Goal: Transaction & Acquisition: Purchase product/service

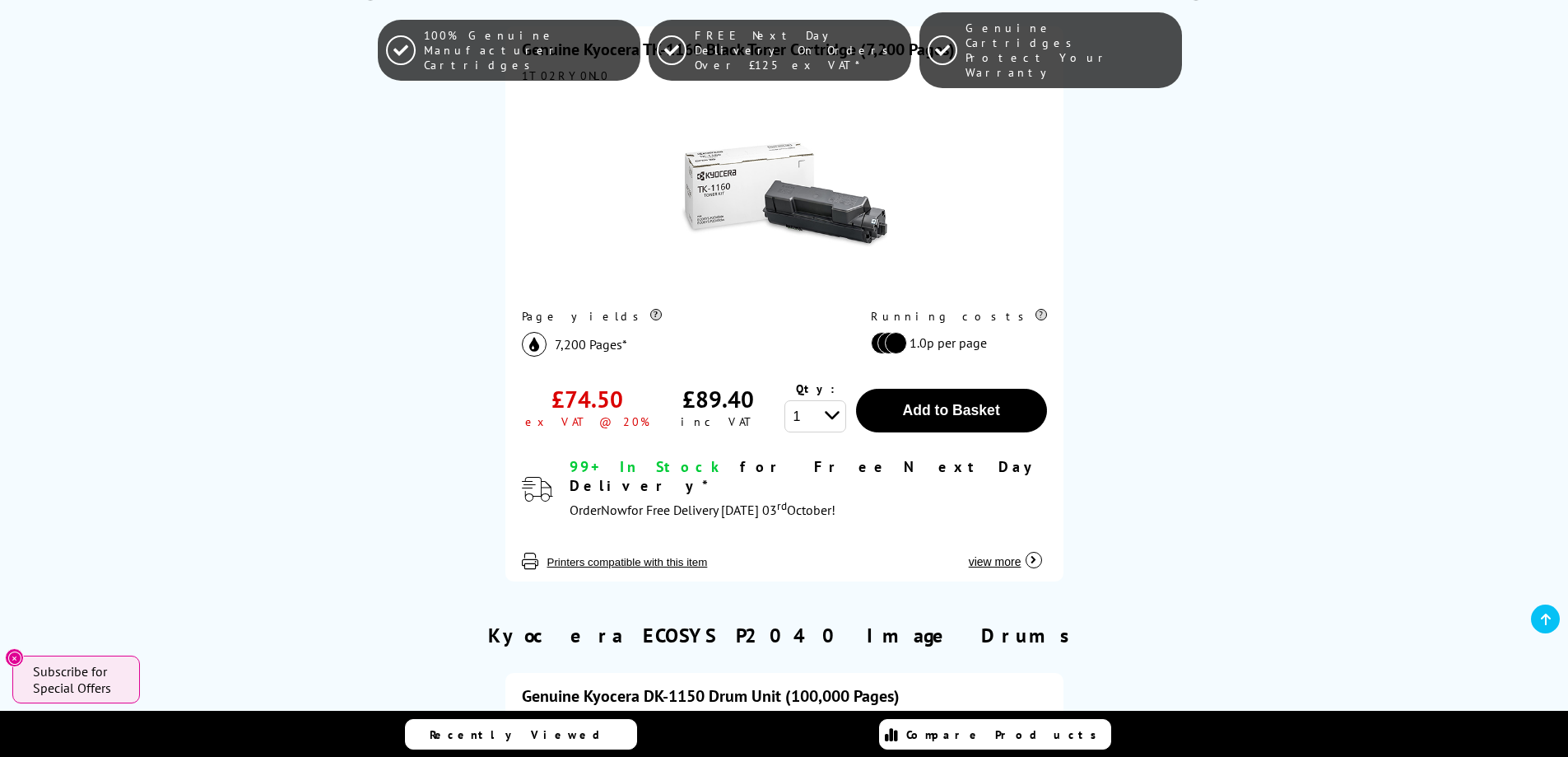
scroll to position [494, 0]
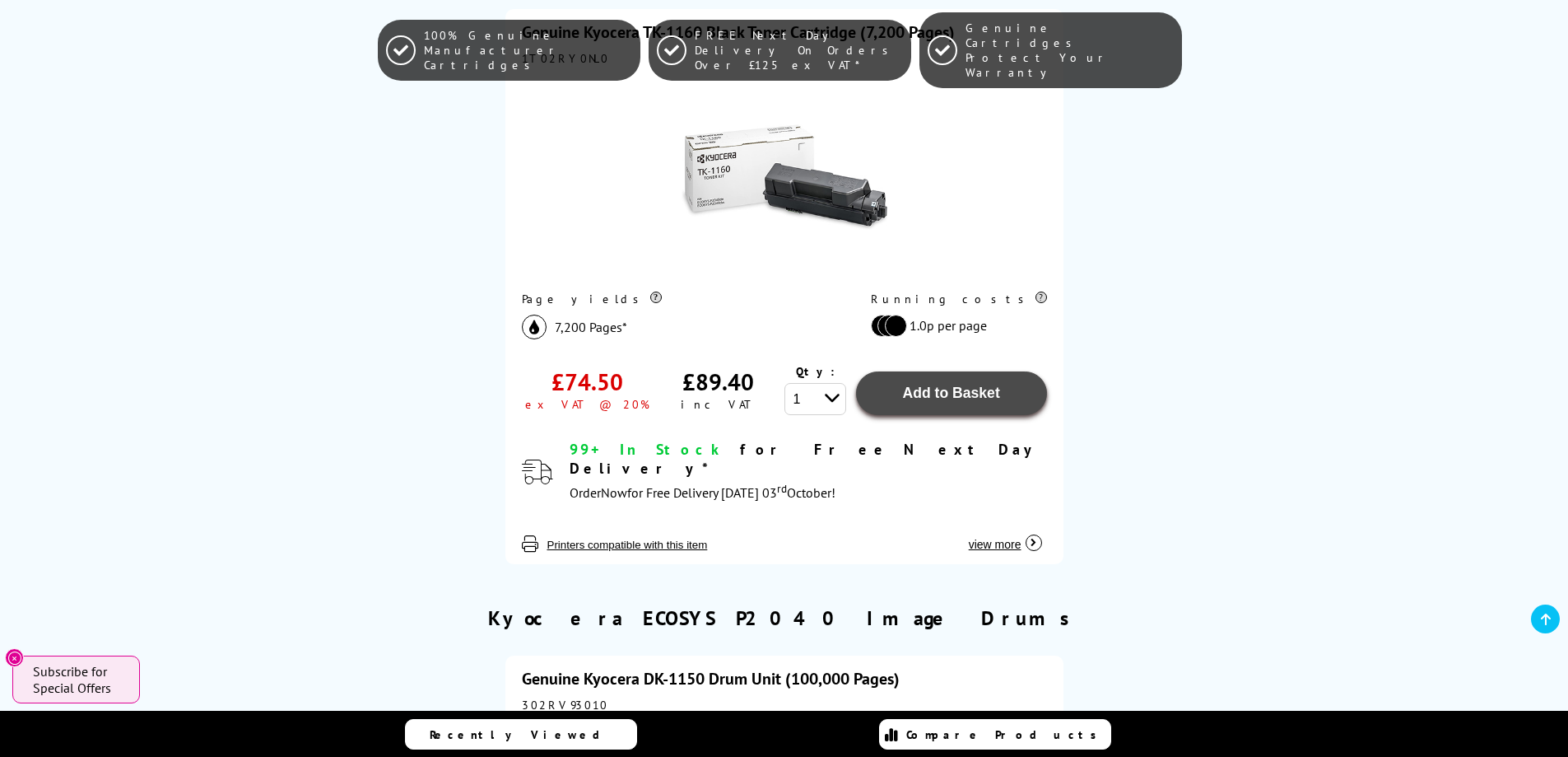
click at [932, 397] on span "Add to Basket" at bounding box center [950, 392] width 97 height 17
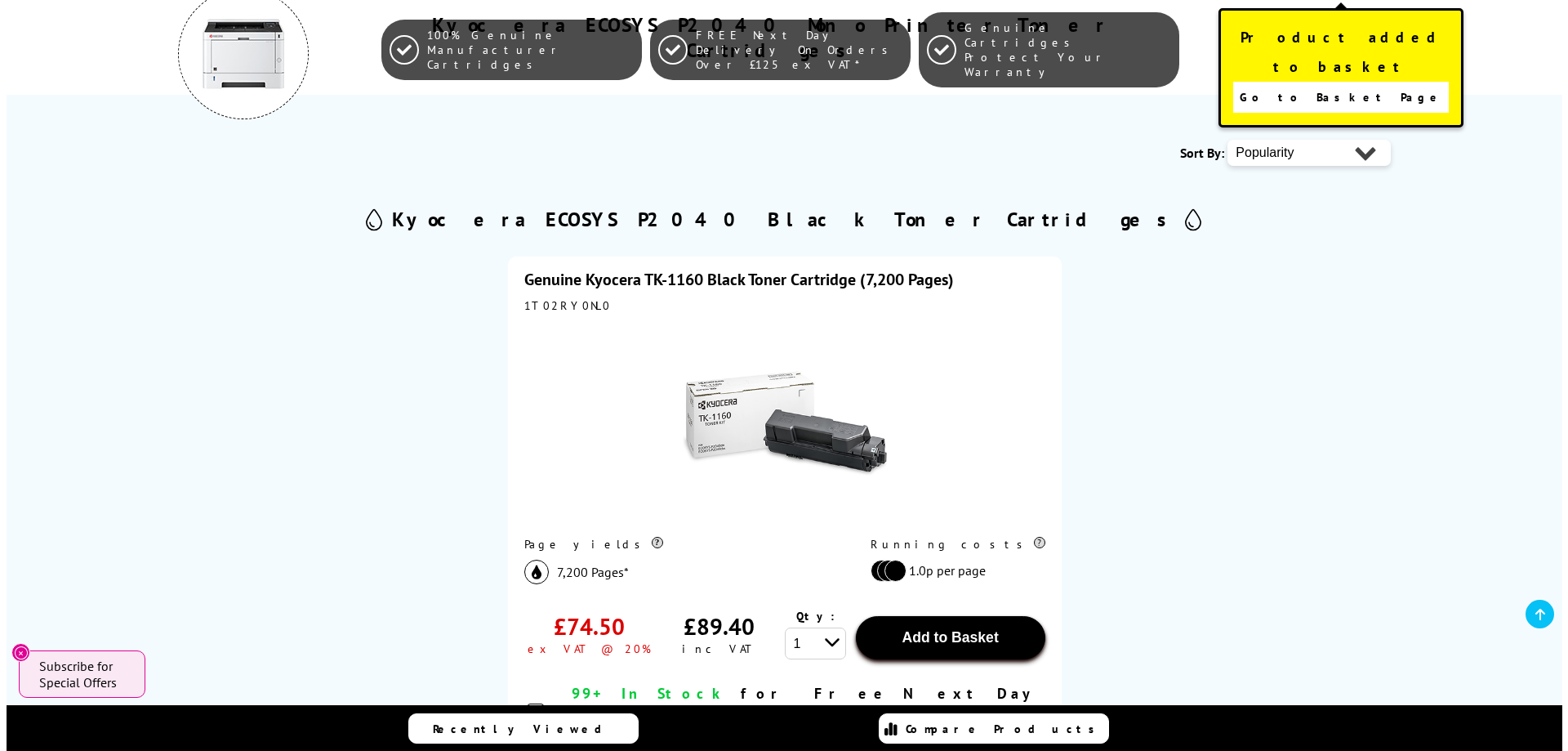
scroll to position [0, 0]
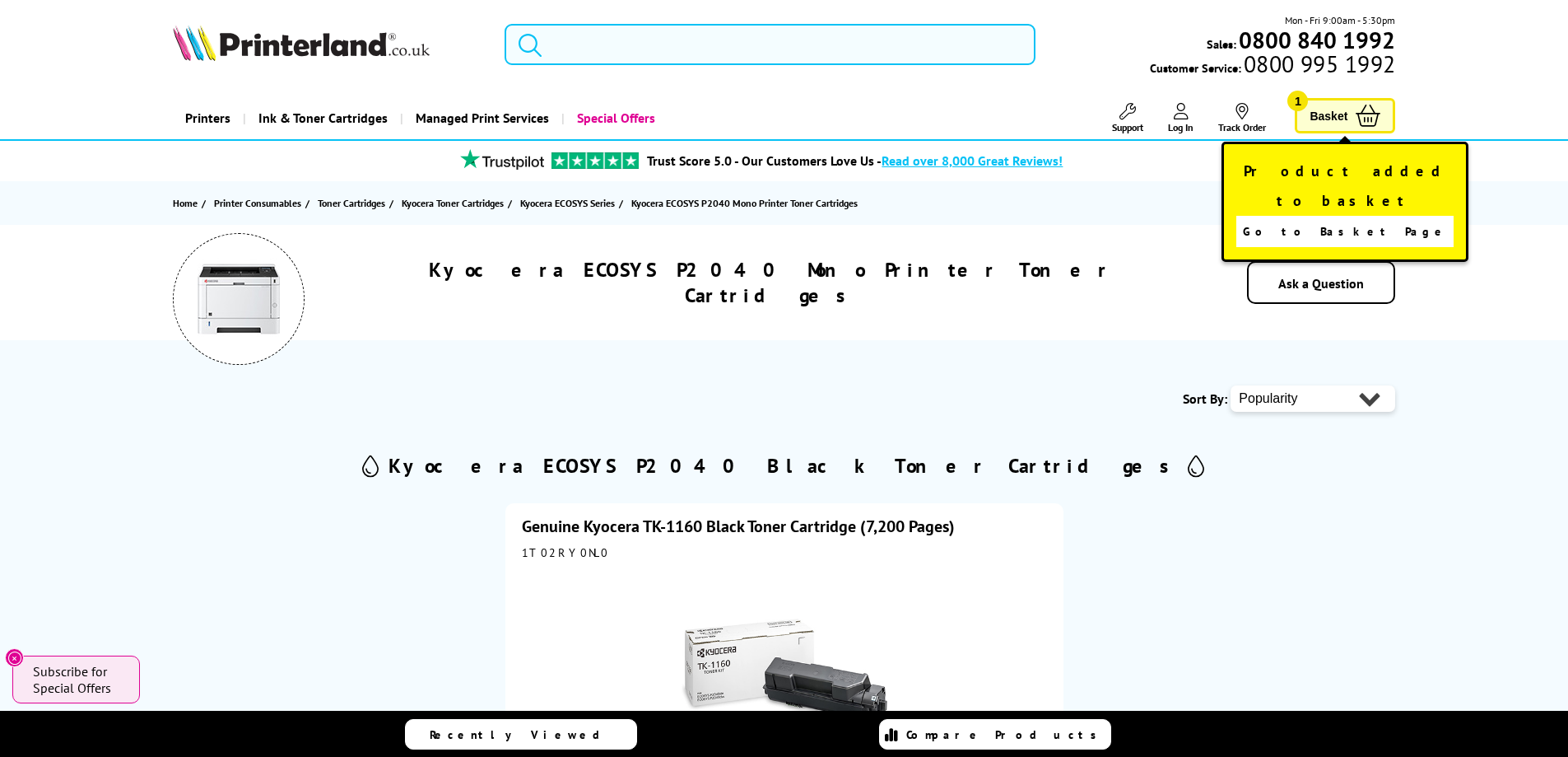
click at [592, 42] on input "search" at bounding box center [770, 44] width 531 height 41
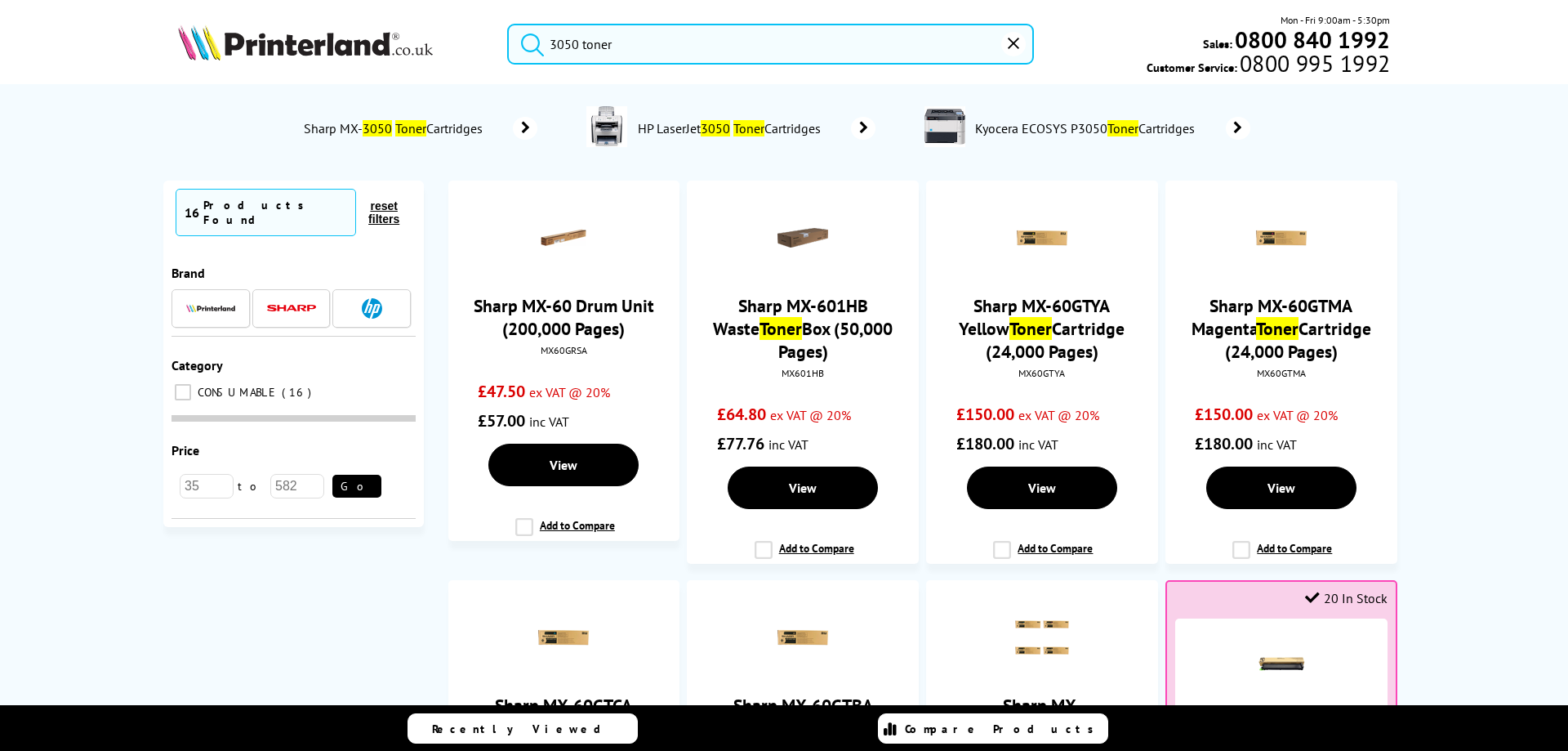
type input "3050 toner"
click at [1060, 119] on link "Kyocera ECOSYS P3050 Toner Cartridges" at bounding box center [1112, 129] width 276 height 44
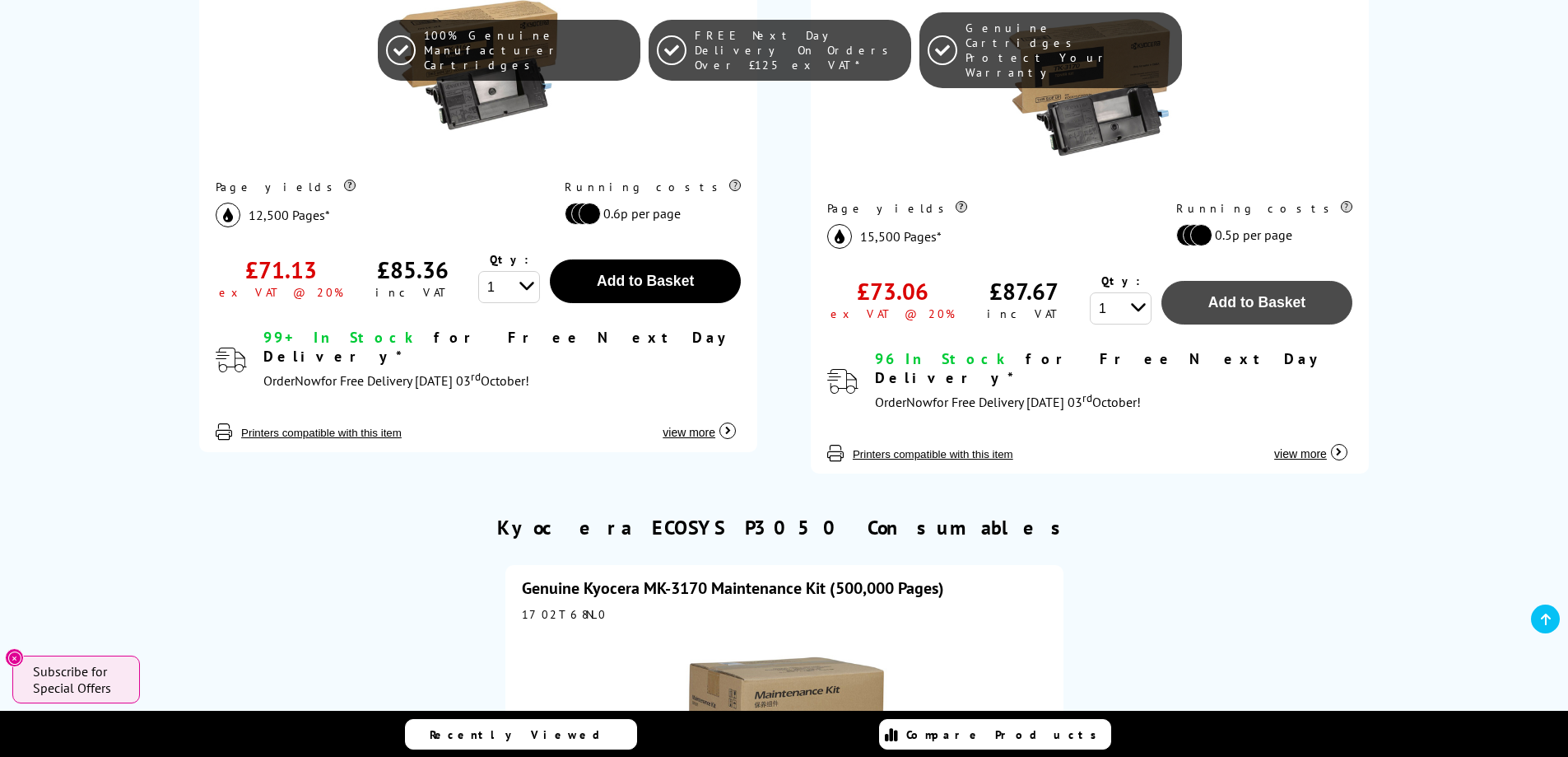
scroll to position [576, 0]
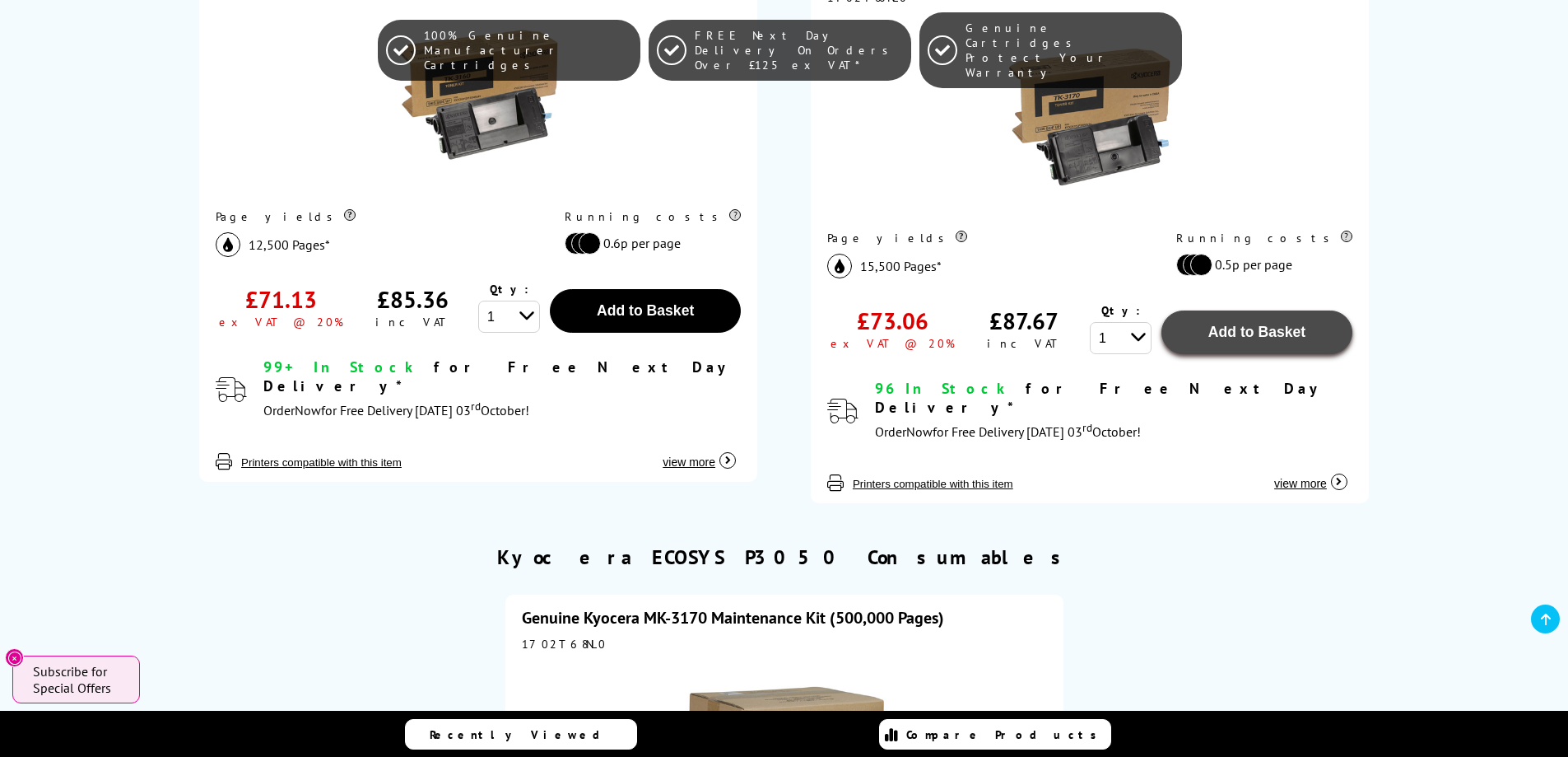
click at [1242, 335] on span "Add to Basket" at bounding box center [1257, 332] width 97 height 17
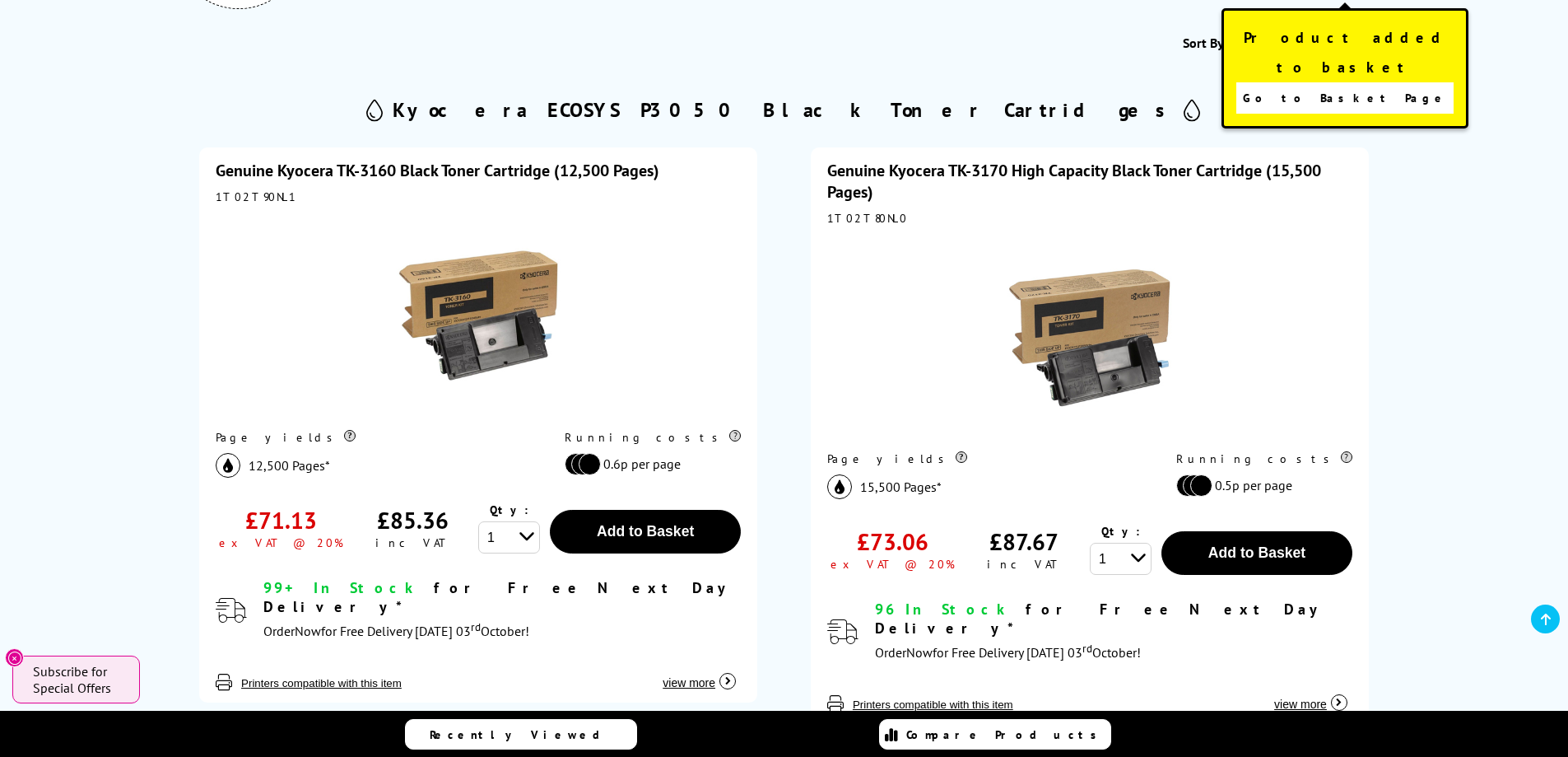
scroll to position [165, 0]
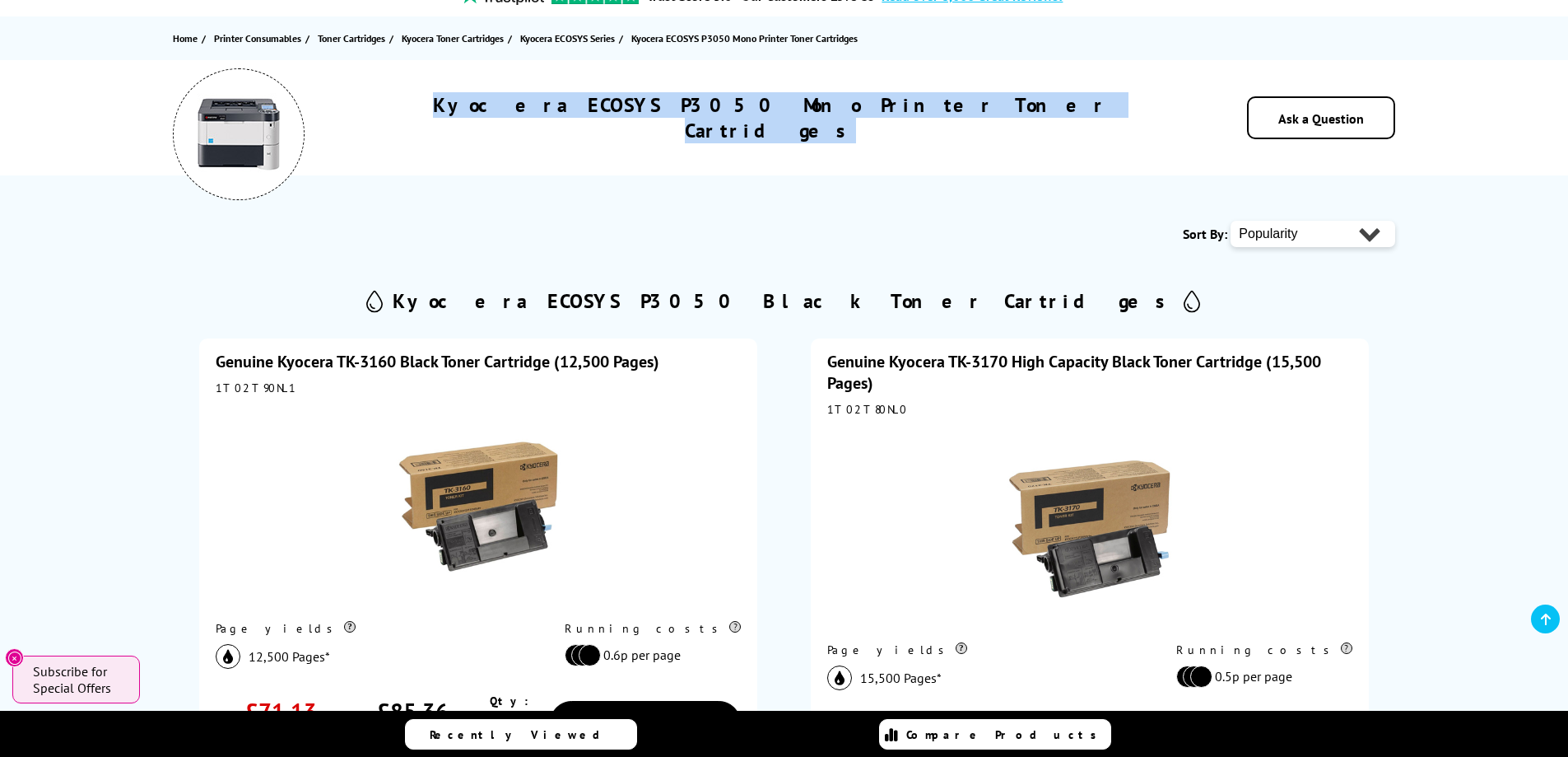
drag, startPoint x: 522, startPoint y: 124, endPoint x: 1024, endPoint y: 131, distance: 502.0
click at [1024, 131] on div "Kyocera ECOSYS P3050 Mono Printer Toner Cartridges Ask a Question" at bounding box center [784, 118] width 1317 height 115
drag, startPoint x: 1024, startPoint y: 131, endPoint x: 1075, endPoint y: 128, distance: 51.1
click at [1026, 131] on div "Kyocera ECOSYS P3050 Mono Printer Toner Cartridges Ask a Question" at bounding box center [784, 118] width 1317 height 115
click at [1091, 121] on div "Kyocera ECOSYS P3050 Mono Printer Toner Cartridges" at bounding box center [770, 118] width 832 height 51
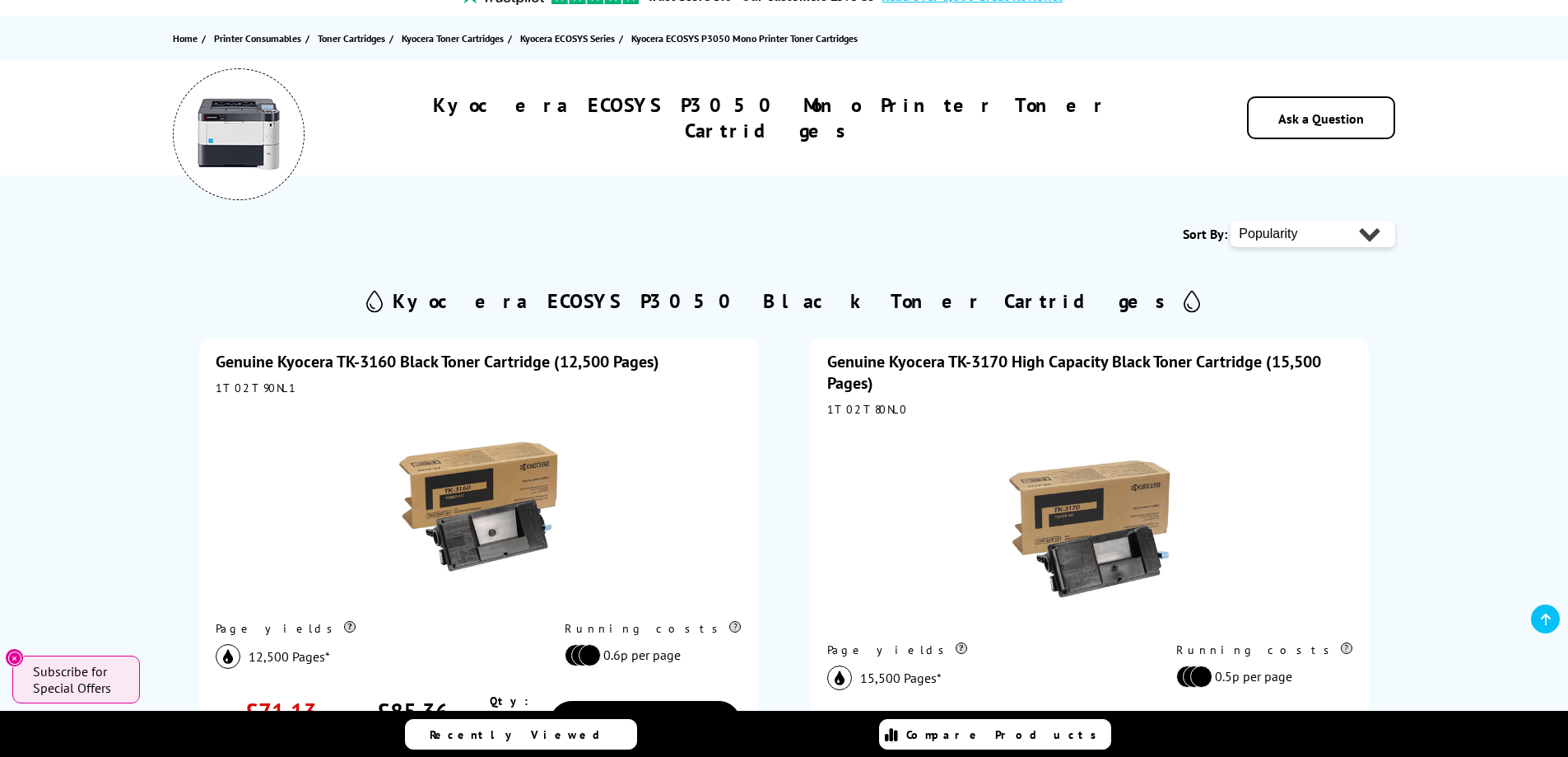
click at [1099, 112] on div "Kyocera ECOSYS P3050 Mono Printer Toner Cartridges" at bounding box center [770, 118] width 832 height 51
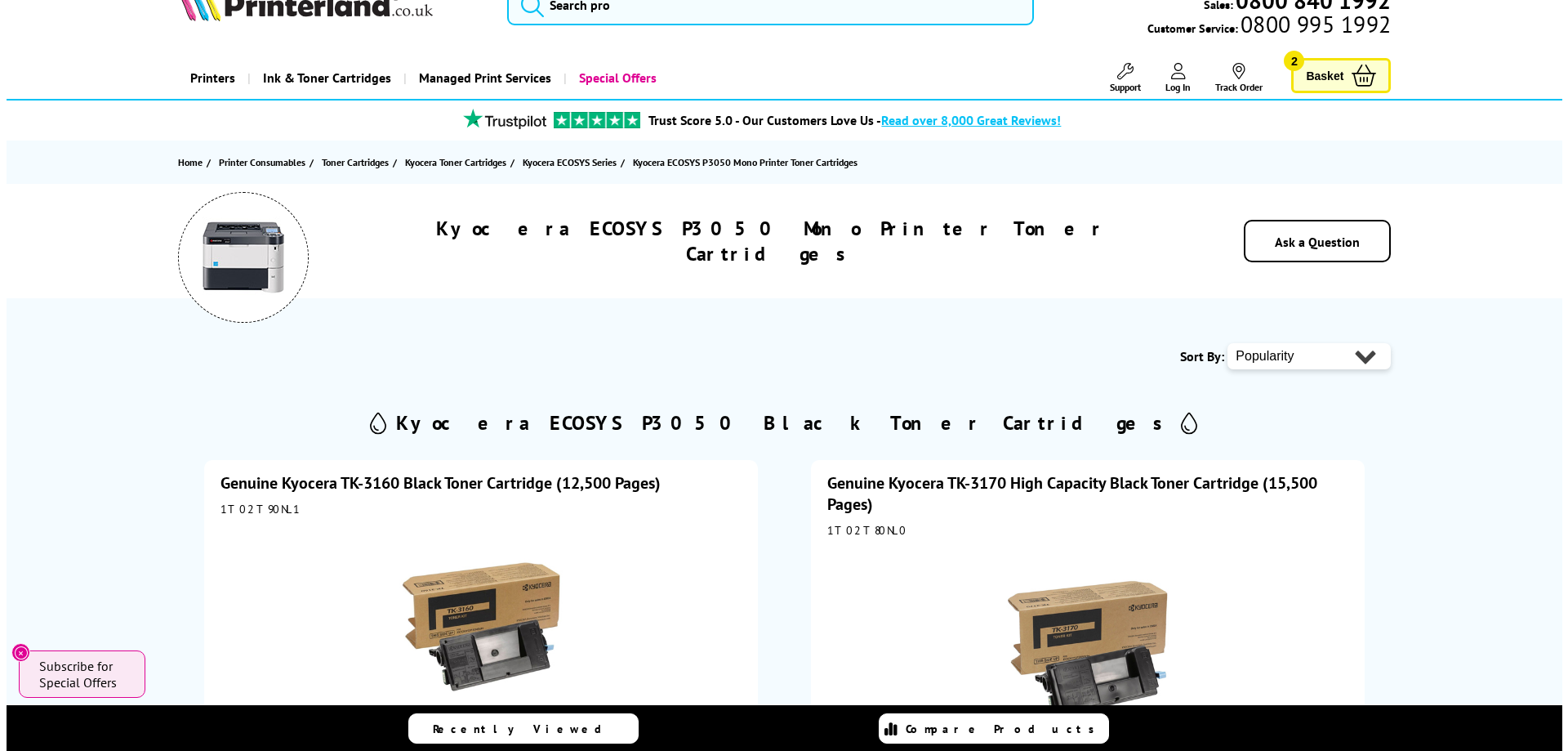
scroll to position [0, 0]
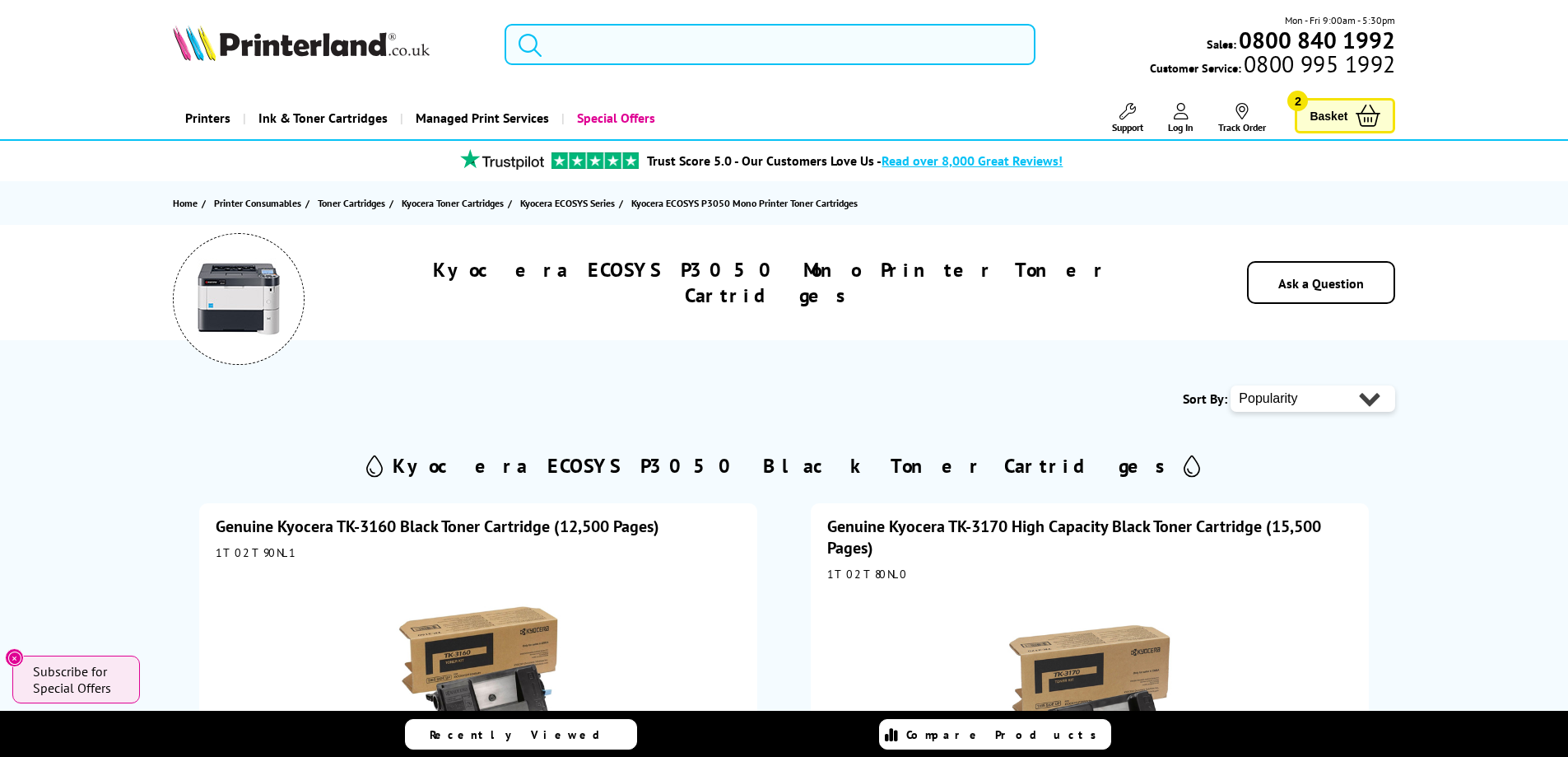
click at [592, 46] on input "search" at bounding box center [770, 44] width 531 height 41
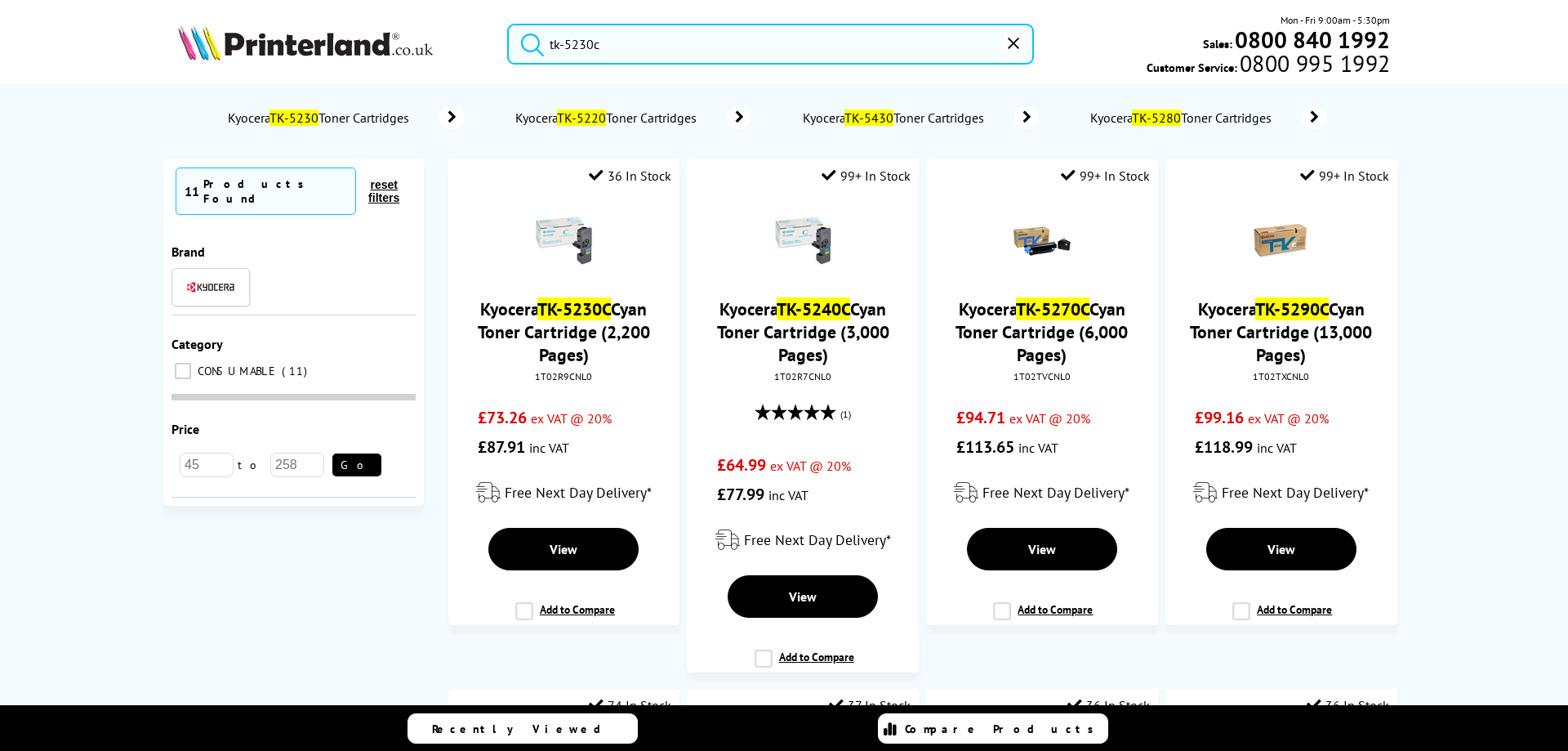
type input "tk-5230c"
click at [508, 24] on button "submit" at bounding box center [528, 41] width 40 height 36
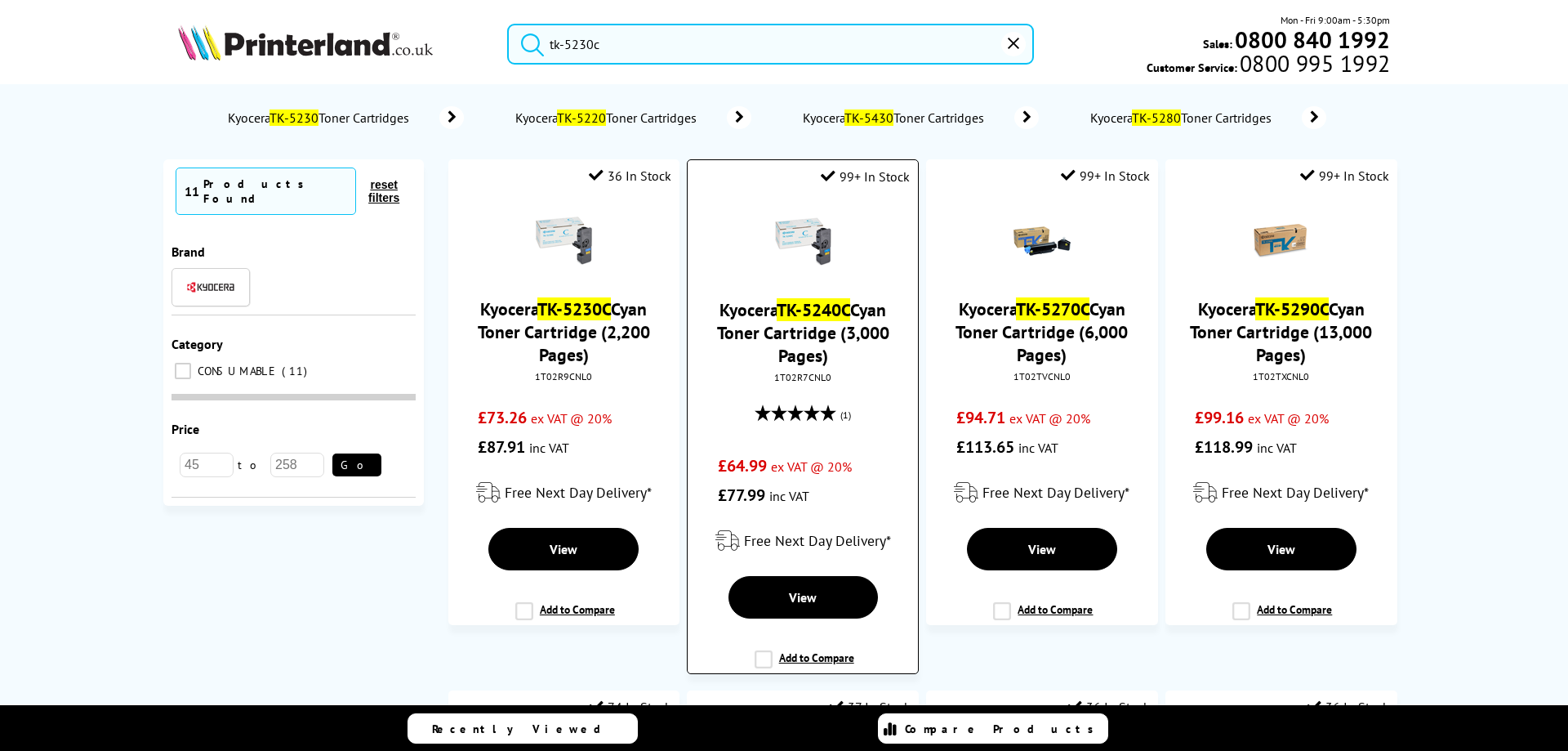
click at [791, 313] on mark "TK-5240C" at bounding box center [813, 310] width 73 height 23
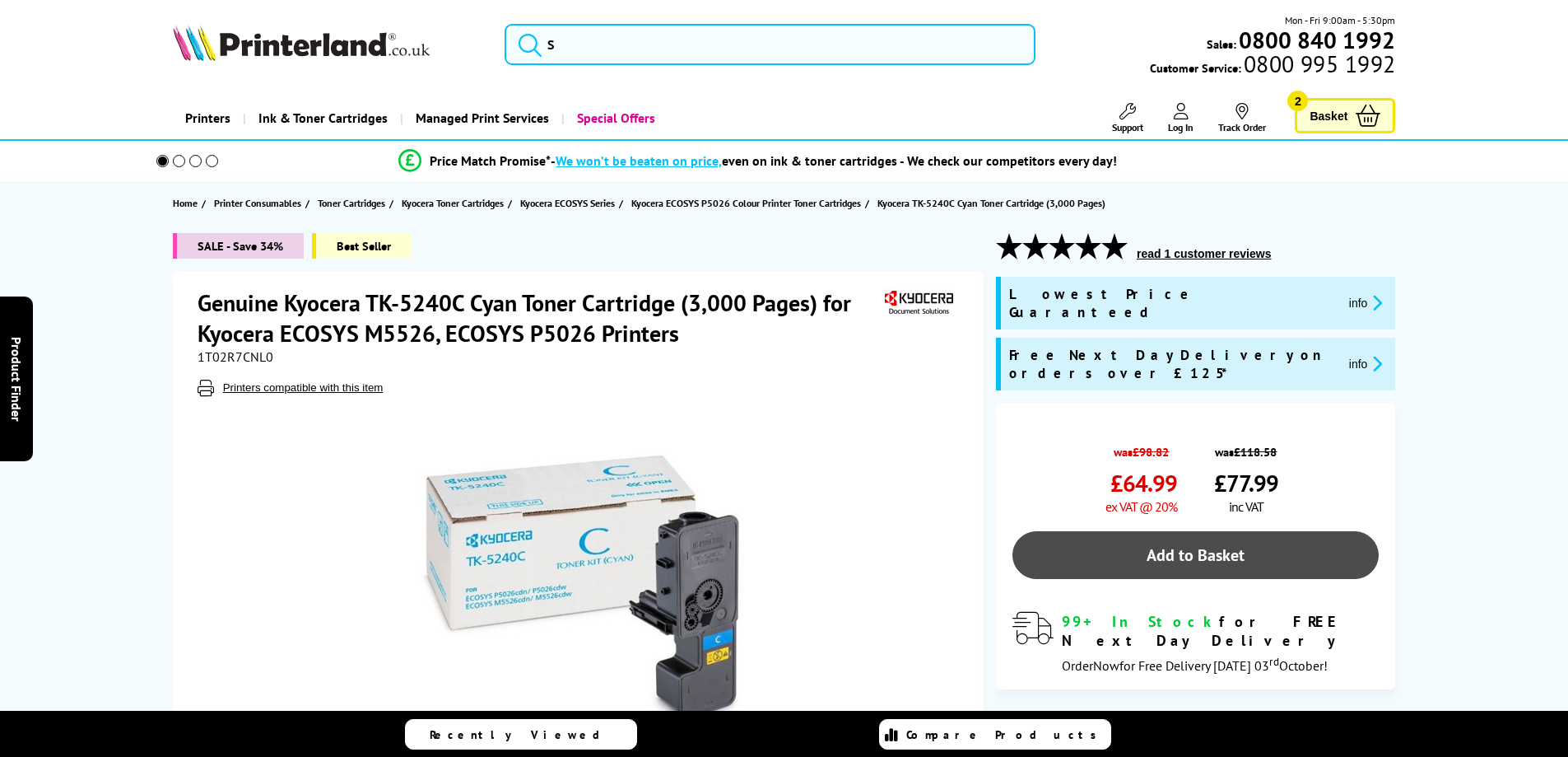
click at [1162, 531] on link "Add to Basket" at bounding box center [1195, 555] width 366 height 48
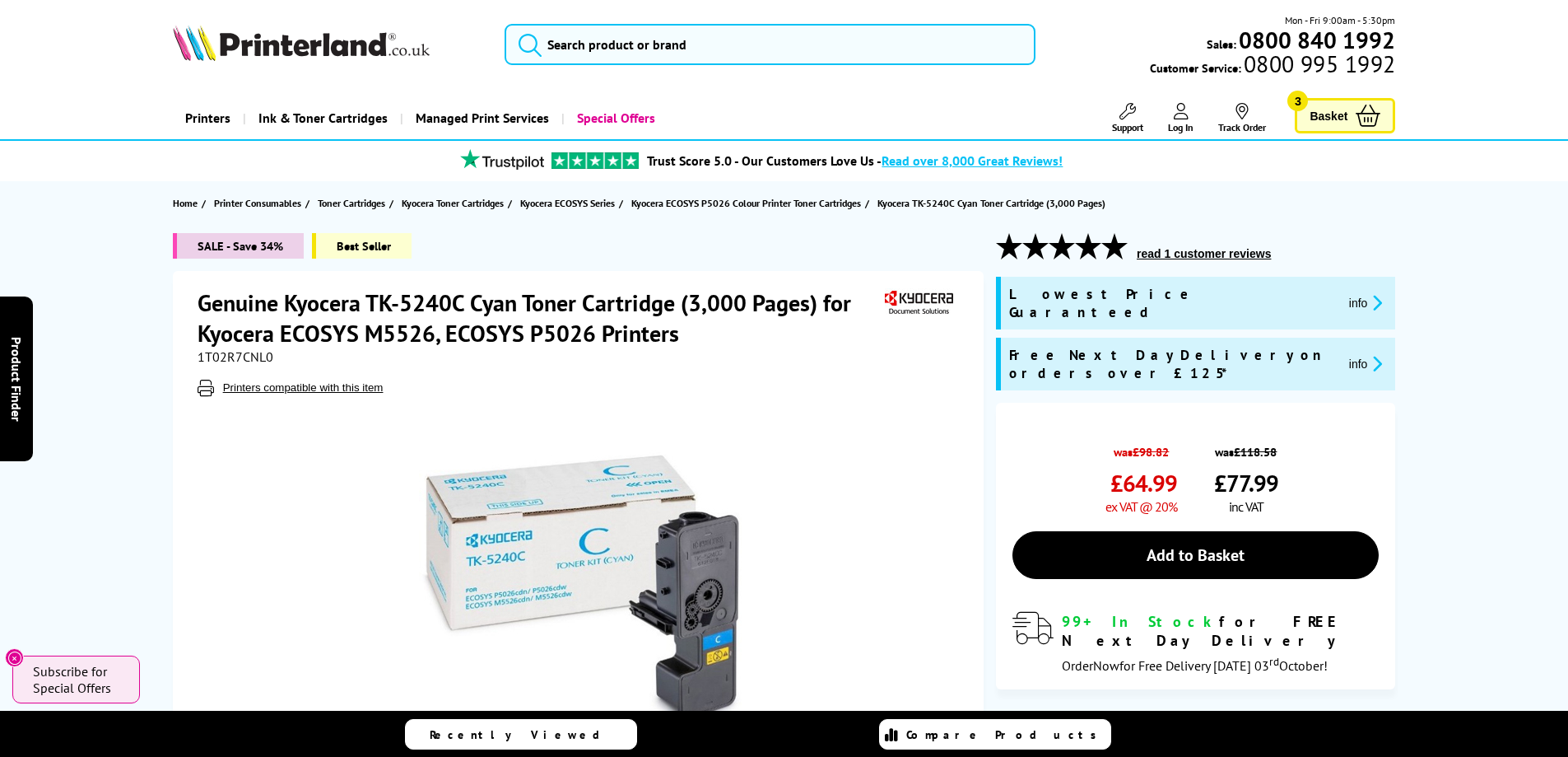
click at [1343, 116] on span "Basket" at bounding box center [1328, 115] width 38 height 22
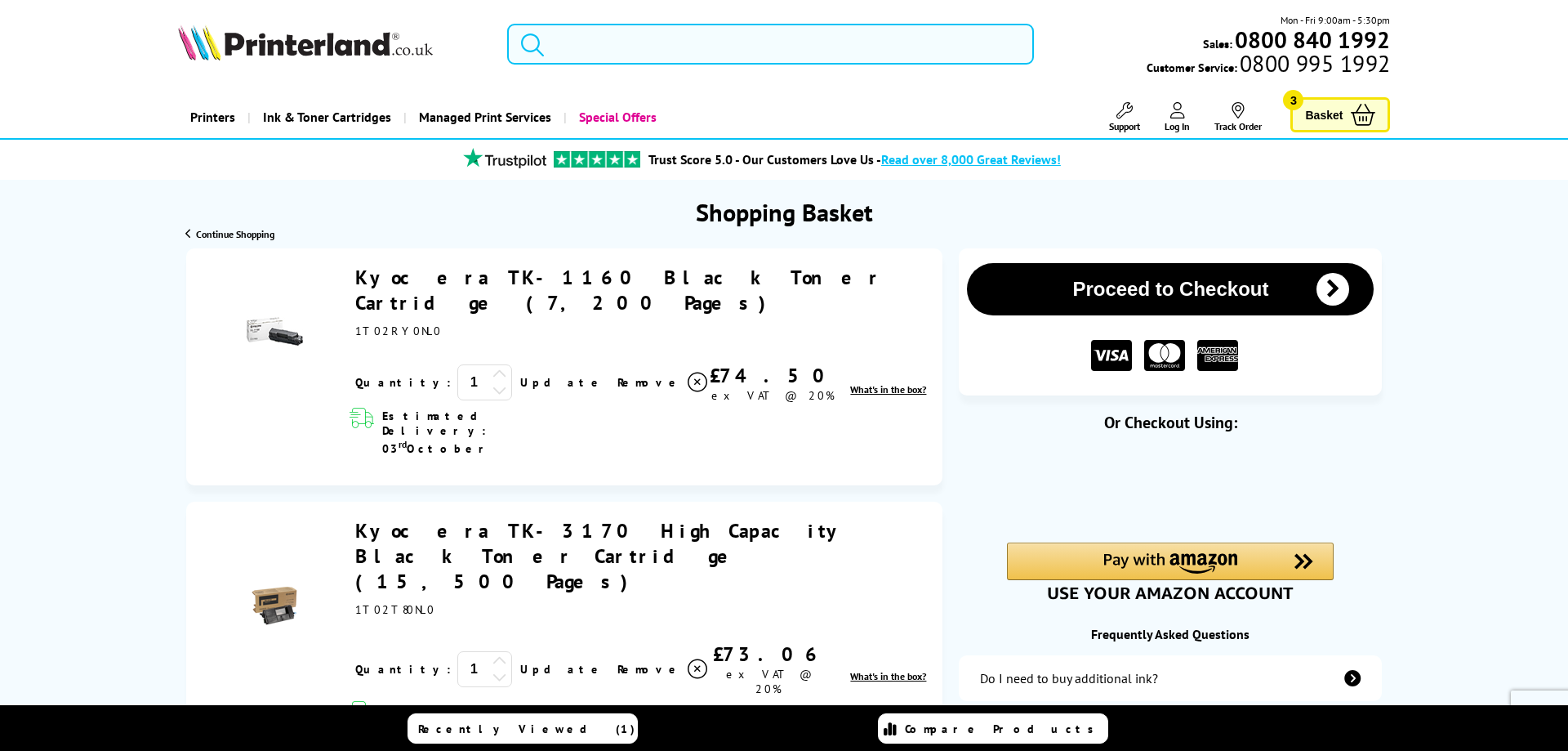
click at [582, 55] on input "search" at bounding box center [770, 44] width 526 height 40
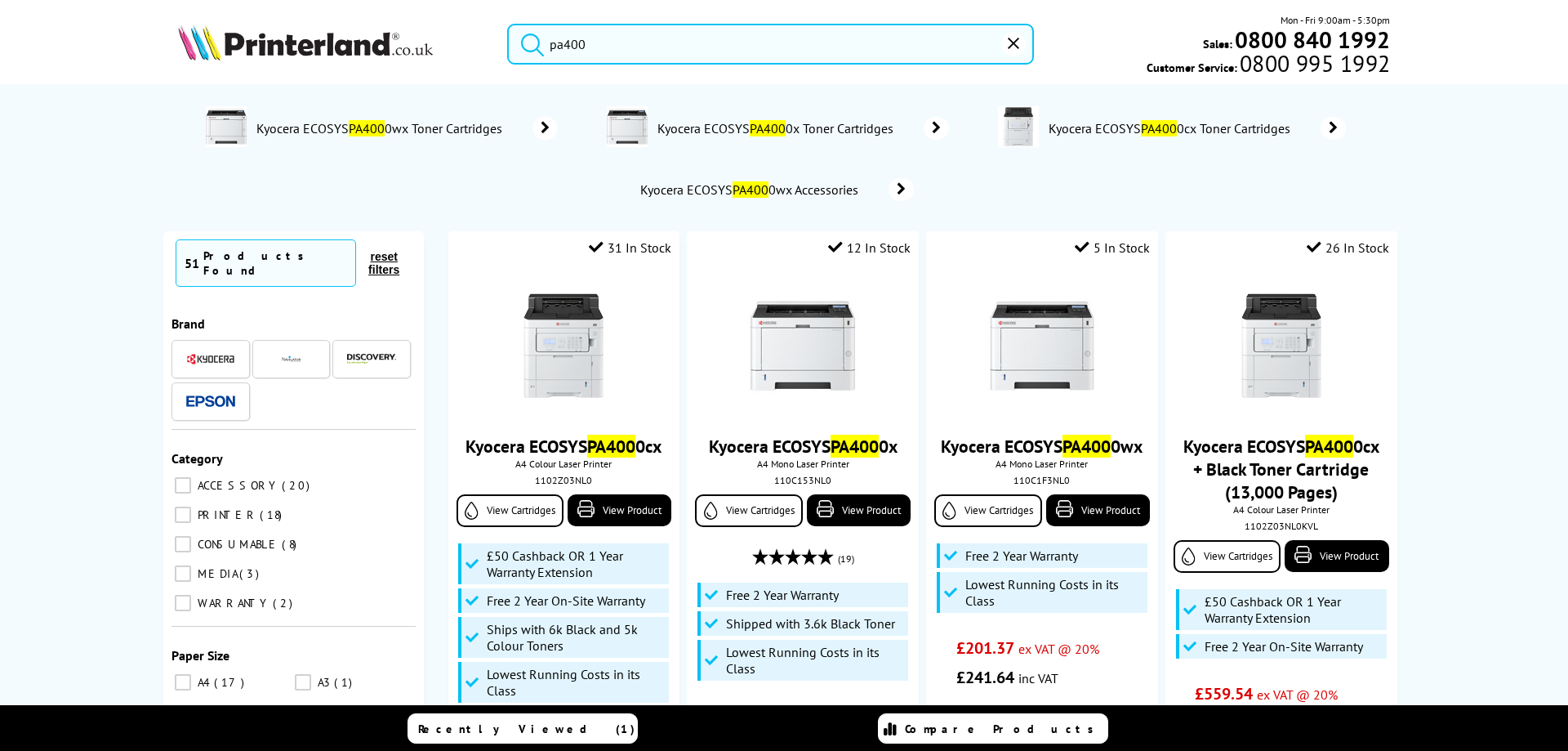
type input "pa400"
click at [742, 120] on span "Kyocera ECOSYS PA400 0x Toner Cartridges" at bounding box center [777, 128] width 243 height 17
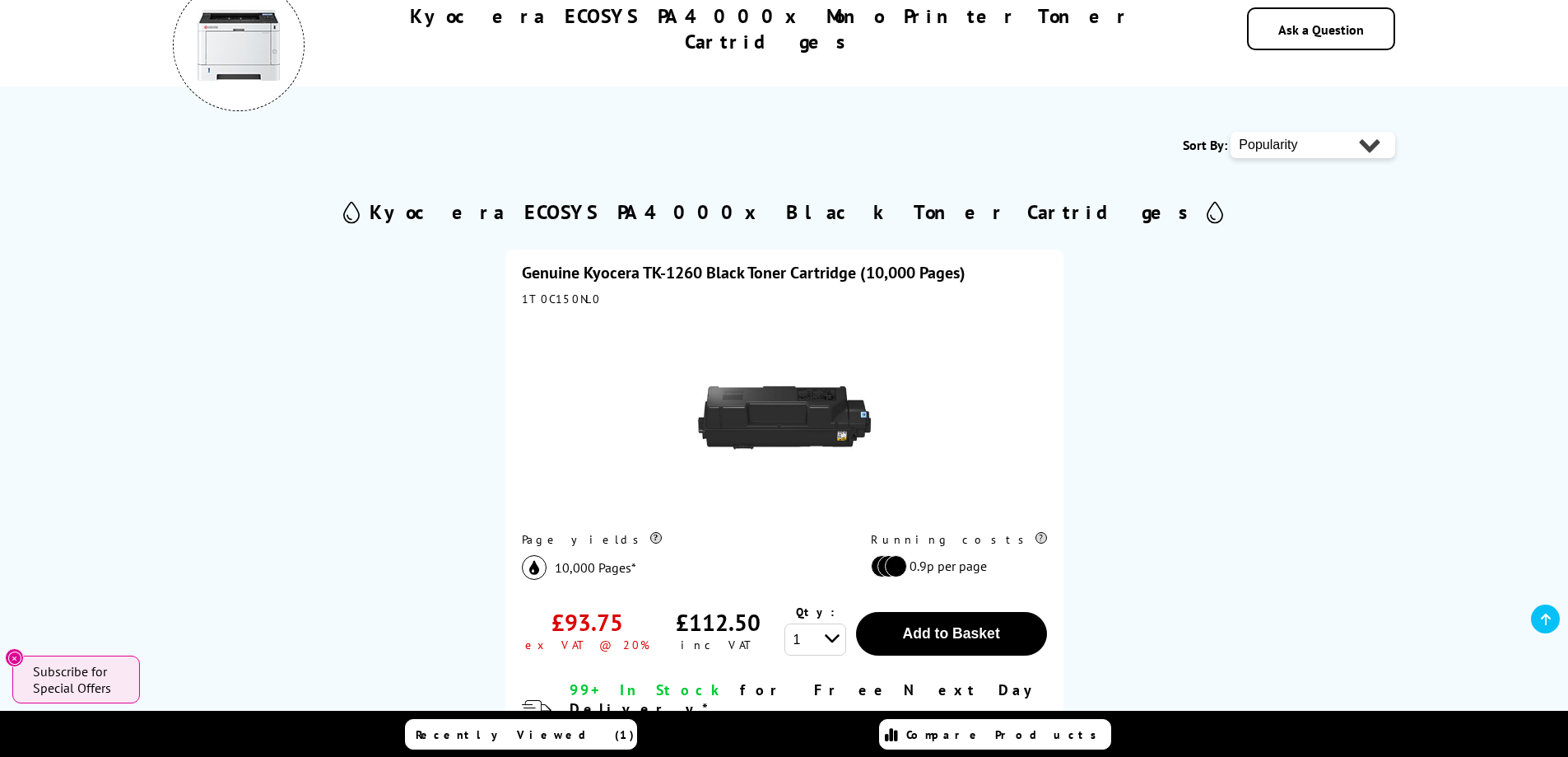
scroll to position [412, 0]
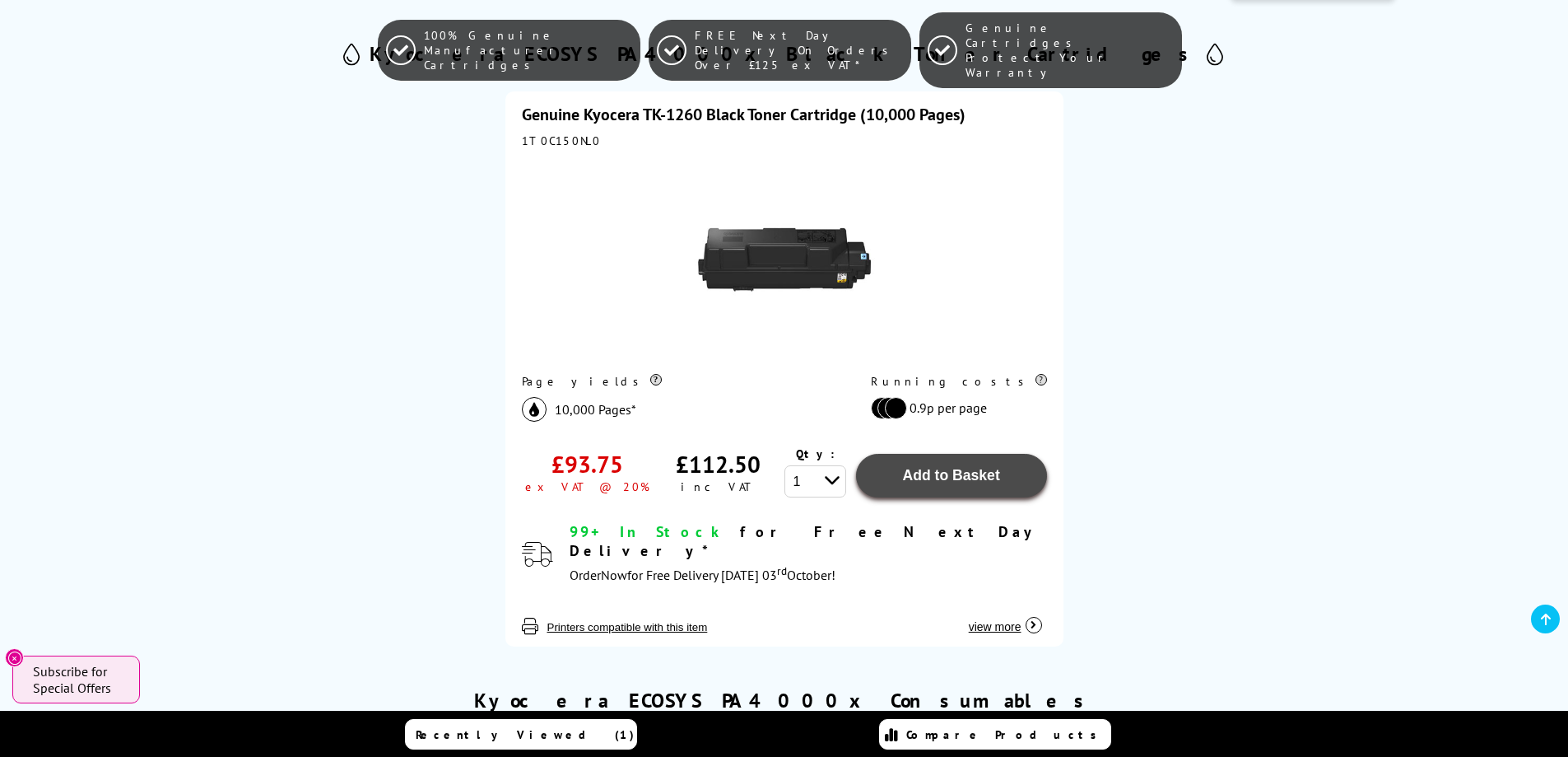
click at [920, 482] on span "Add to Basket" at bounding box center [950, 475] width 97 height 17
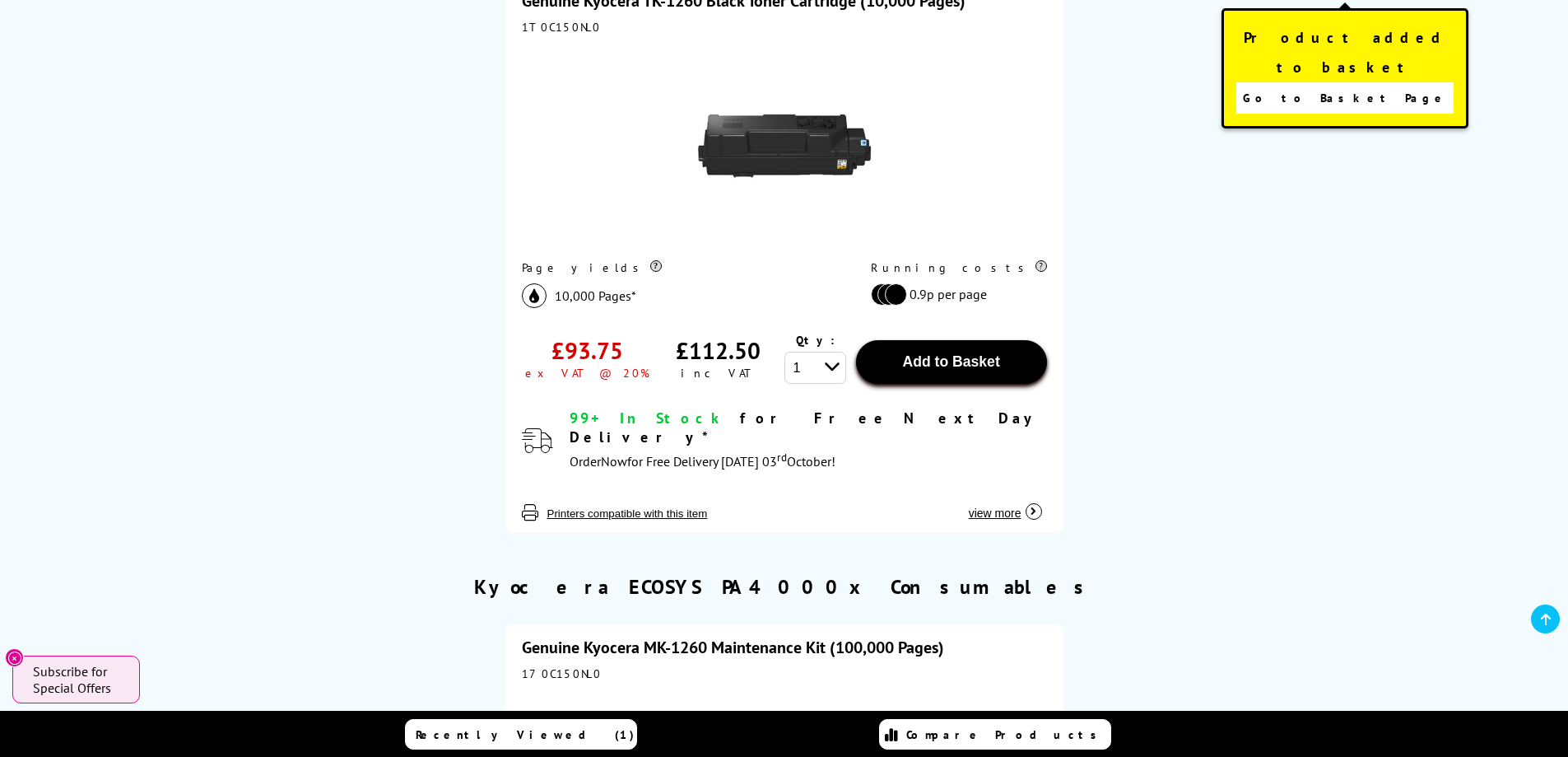
scroll to position [247, 0]
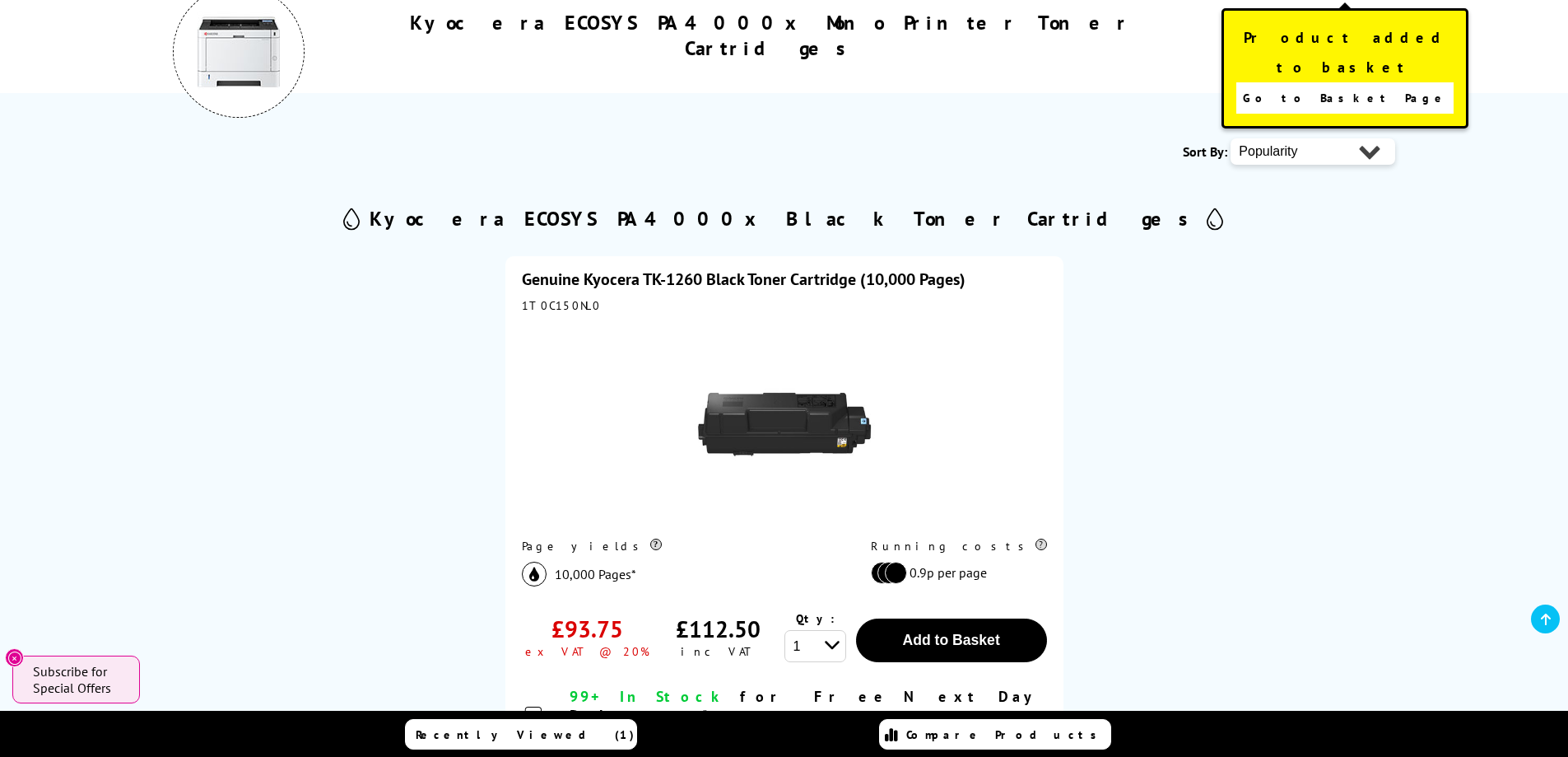
click at [1318, 86] on span "Go to Basket Page" at bounding box center [1345, 98] width 205 height 23
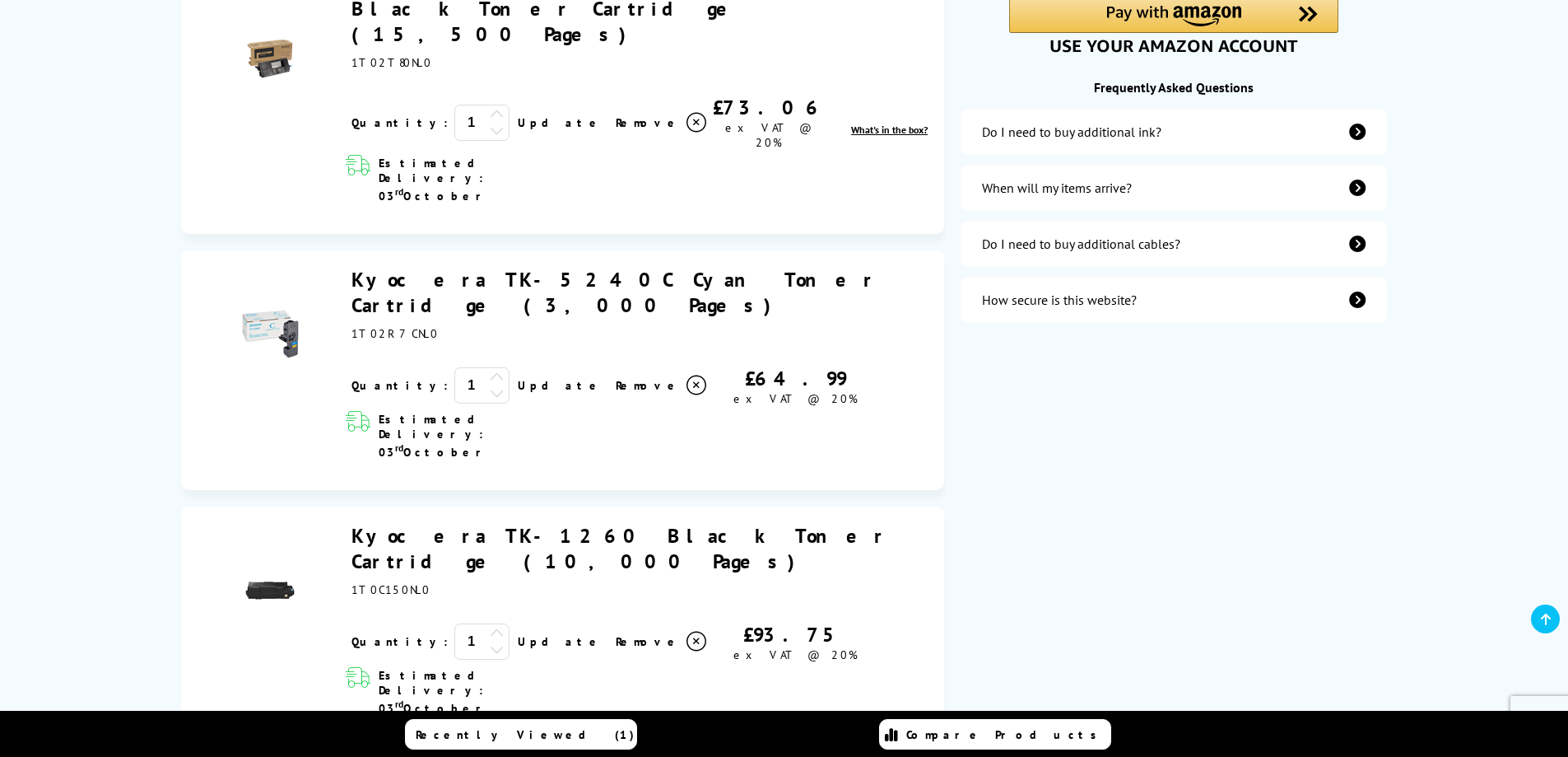
scroll to position [412, 0]
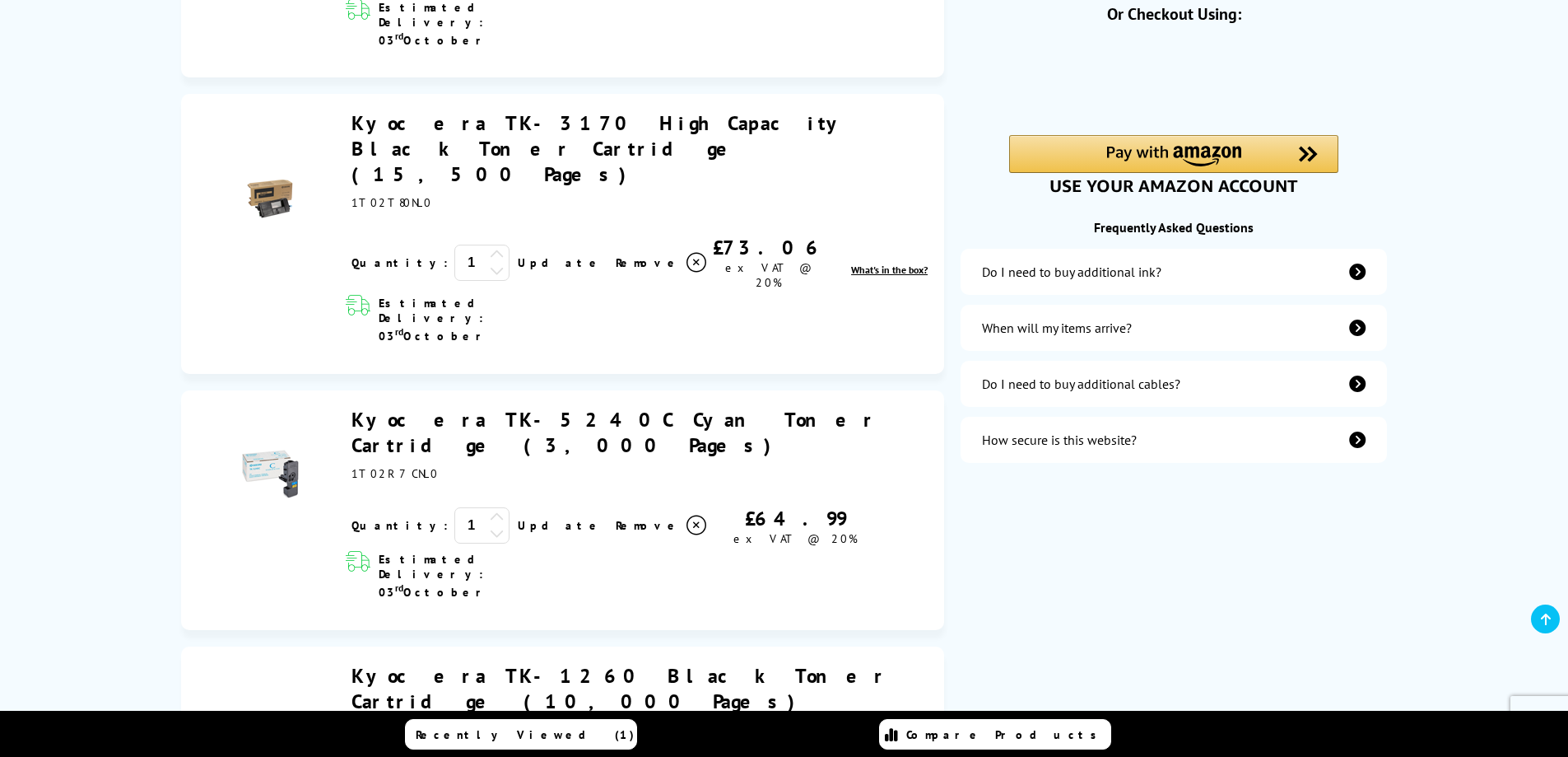
click at [453, 406] on link "Kyocera TK-5240C Cyan Toner Cartridge (3,000 Pages)" at bounding box center [614, 432] width 526 height 51
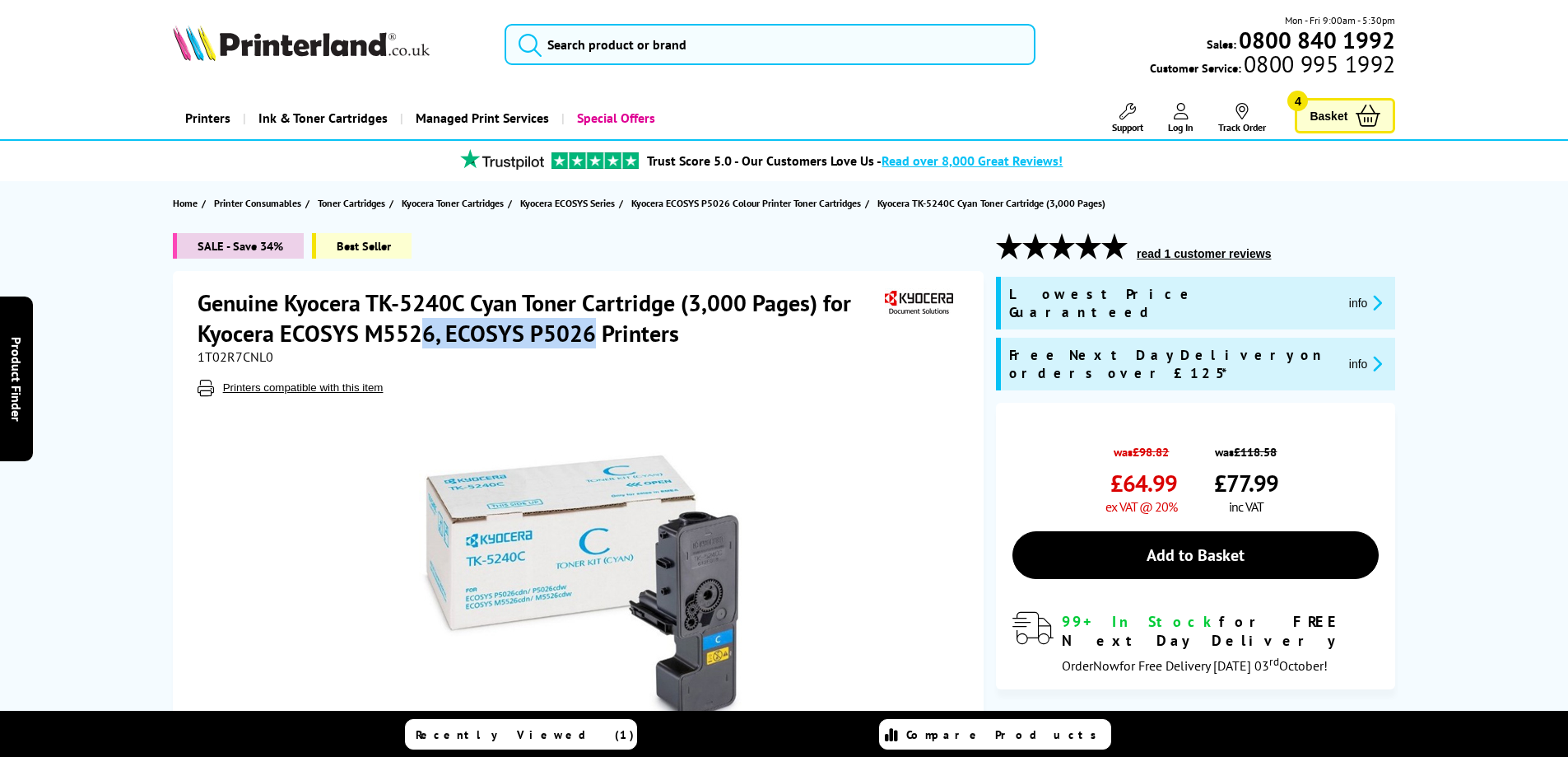
drag, startPoint x: 592, startPoint y: 339, endPoint x: 410, endPoint y: 327, distance: 182.4
click at [422, 328] on h1 "Genuine Kyocera TK-5240C Cyan Toner Cartridge (3,000 Pages) for Kyocera ECOSYS …" at bounding box center [540, 318] width 683 height 61
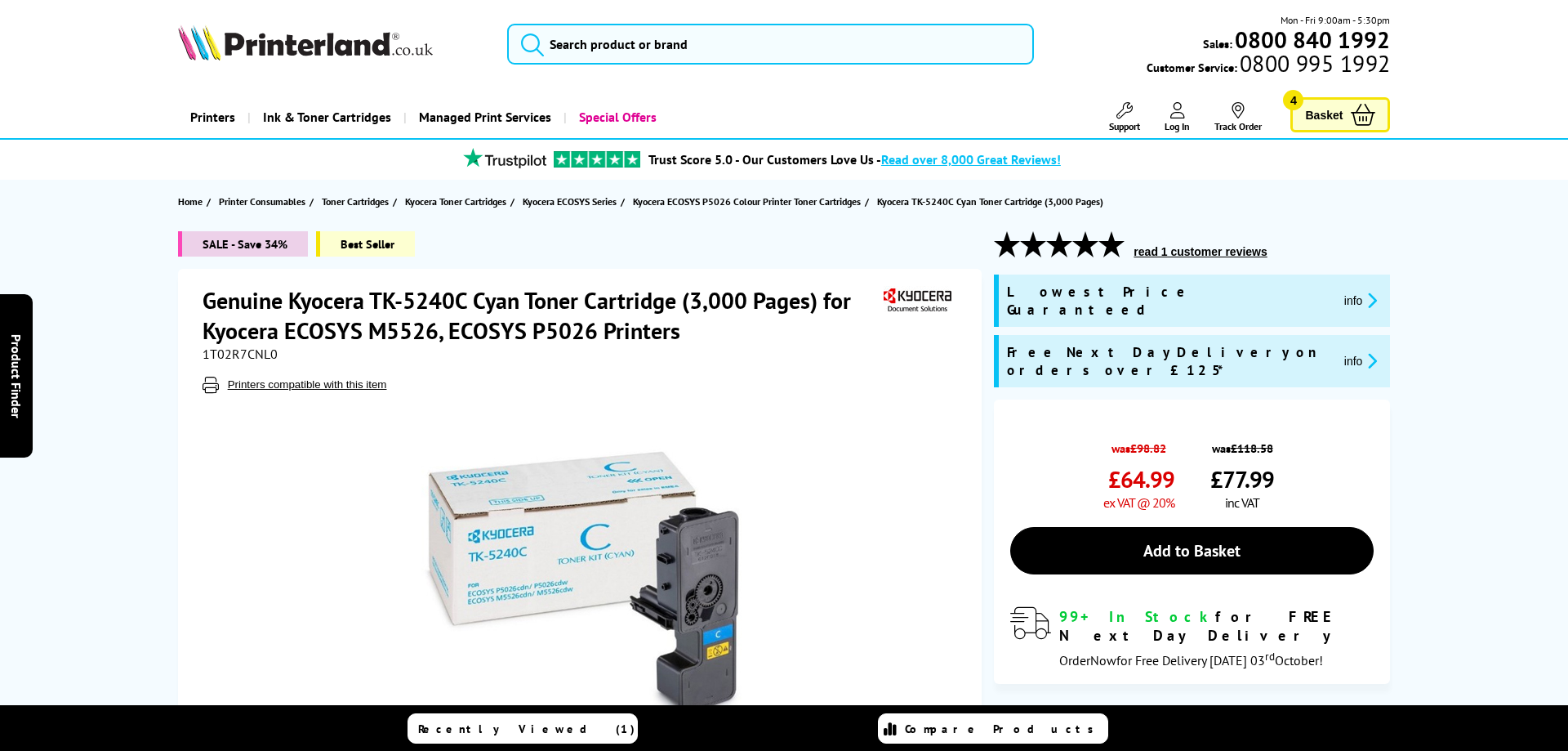
click at [0, 0] on div "Great service. Unbeatable prices. We've got you covered. At Printerland, we che…" at bounding box center [0, 0] width 0 height 0
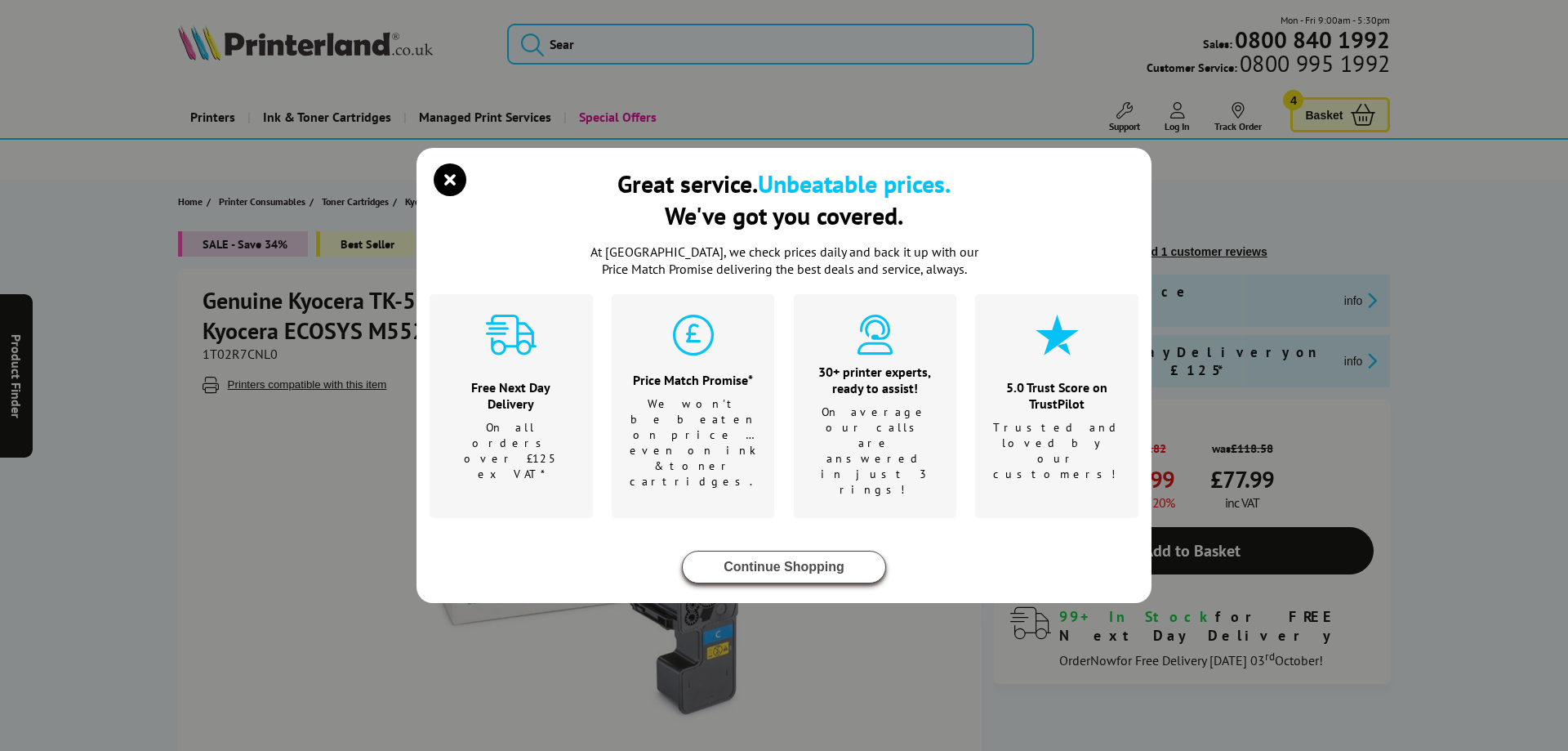
click at [770, 550] on button "Continue Shopping" at bounding box center [784, 566] width 204 height 33
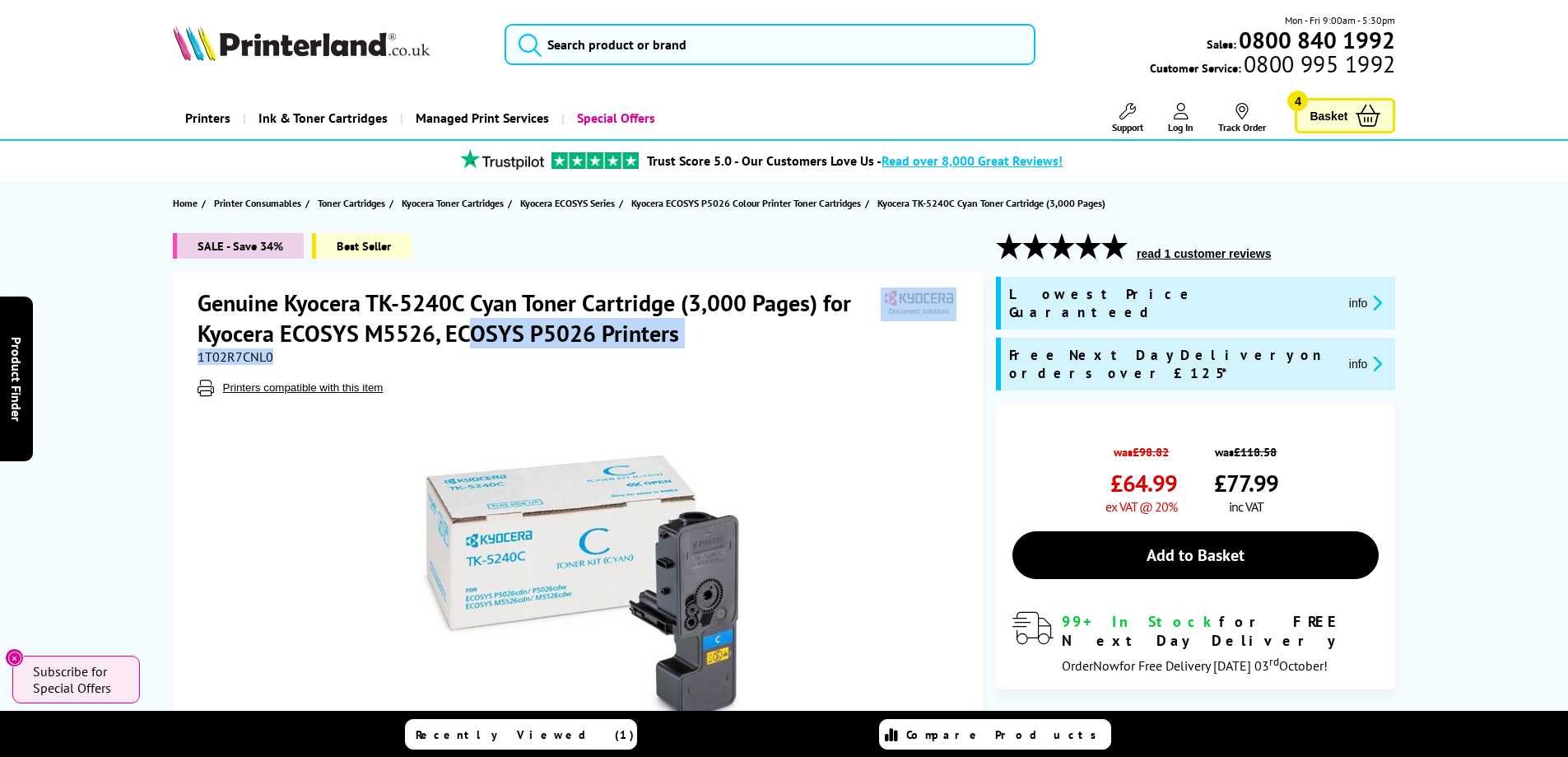
drag, startPoint x: 501, startPoint y: 336, endPoint x: 708, endPoint y: 351, distance: 207.5
click at [708, 351] on div "Genuine Kyocera TK-5240C Cyan Toner Cartridge (3,000 Pages) for Kyocera ECOSYS …" at bounding box center [580, 342] width 766 height 108
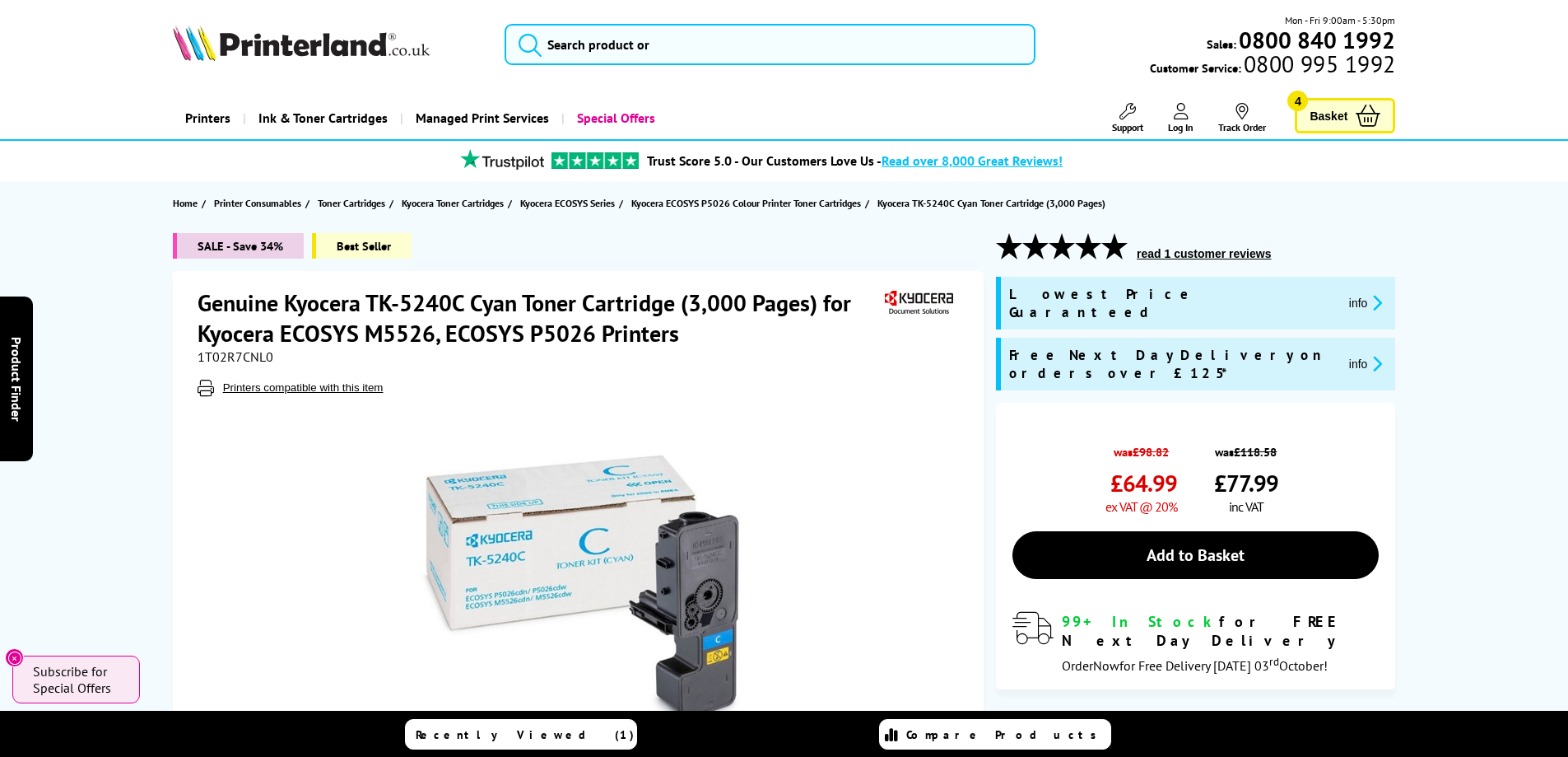
click at [440, 332] on h1 "Genuine Kyocera TK-5240C Cyan Toner Cartridge (3,000 Pages) for Kyocera ECOSYS …" at bounding box center [540, 318] width 683 height 61
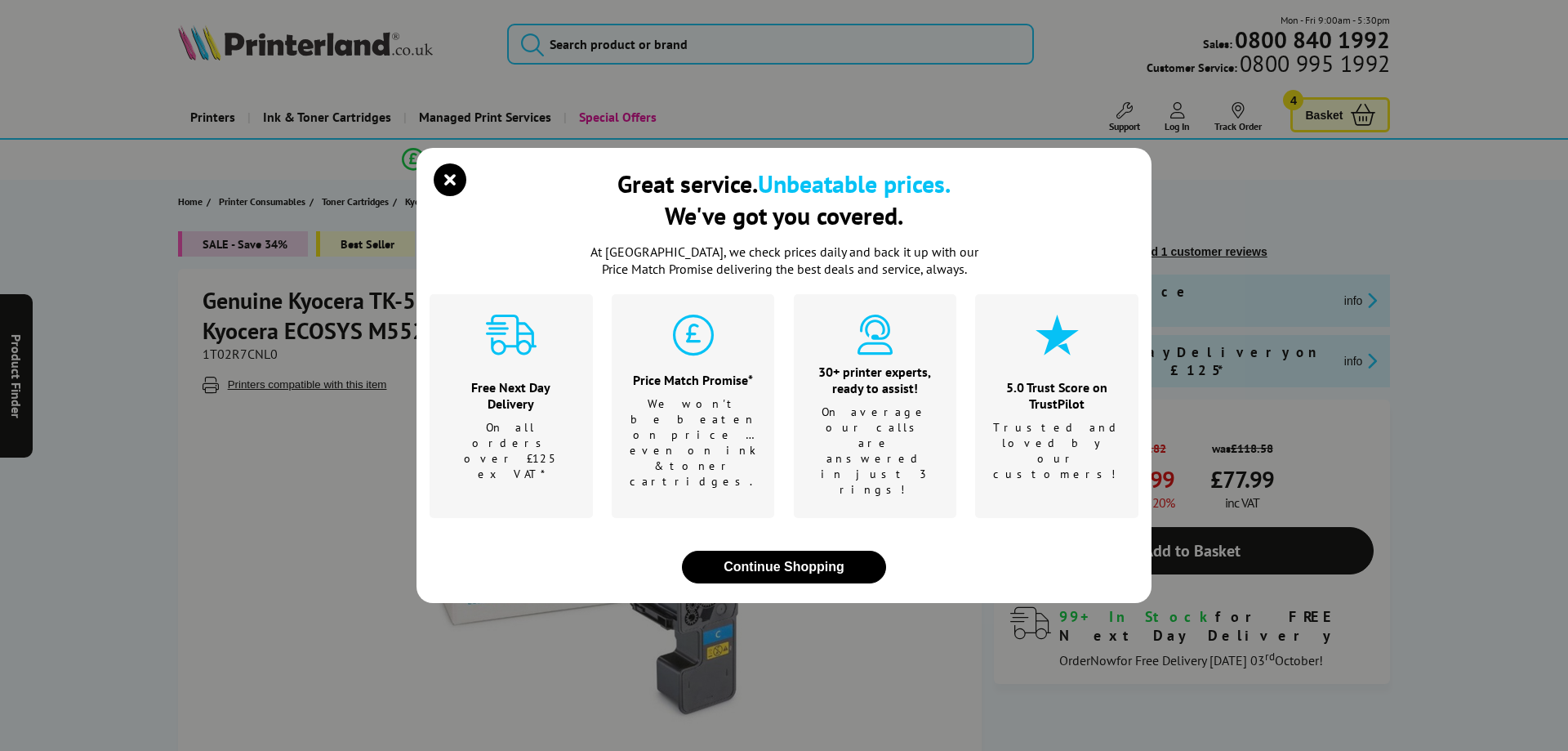
click at [312, 506] on div "Great service. Unbeatable prices. We've got you covered. At Printerland, we che…" at bounding box center [784, 375] width 1568 height 751
click at [440, 196] on icon "close modal" at bounding box center [450, 180] width 33 height 33
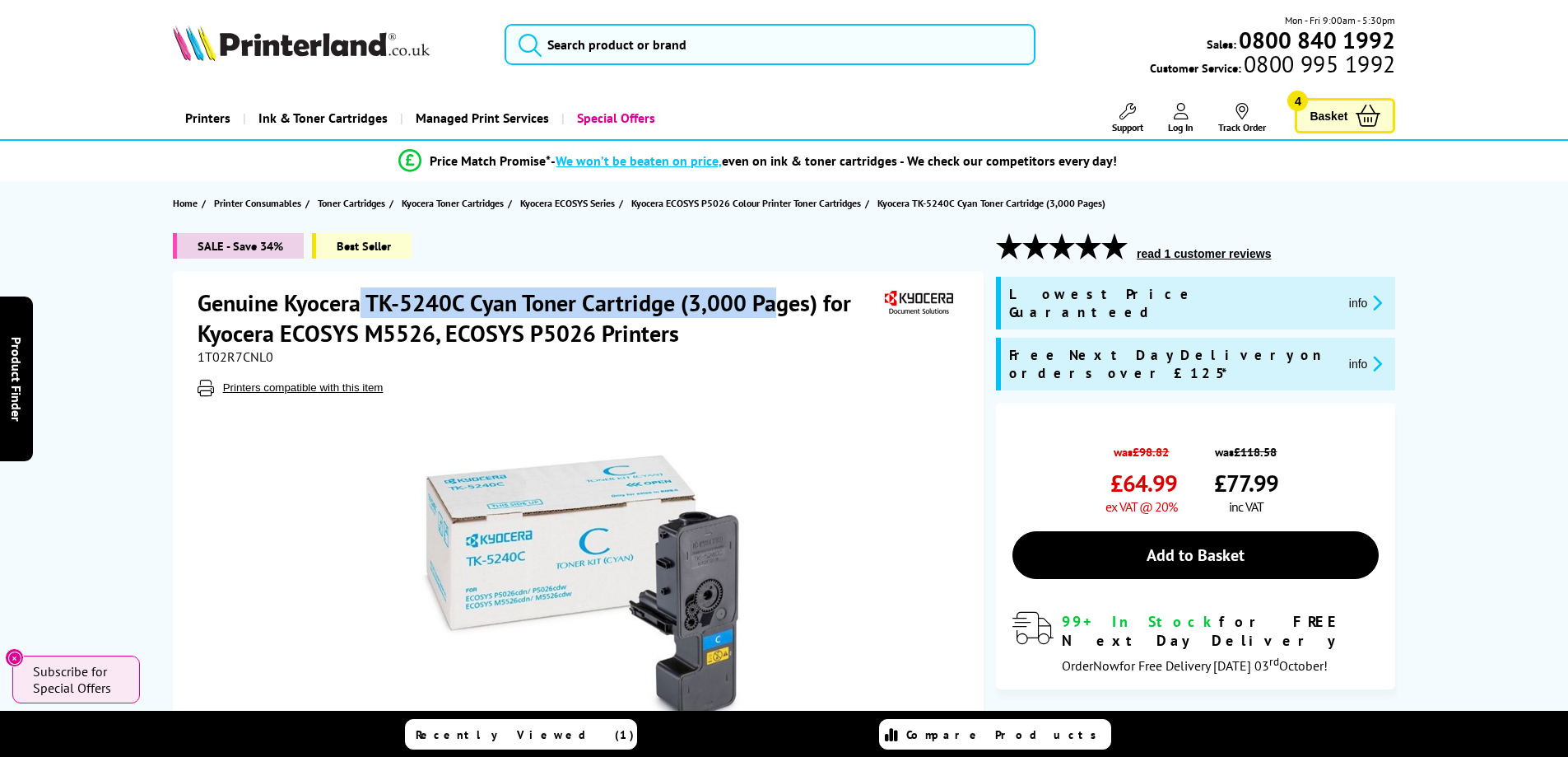
drag, startPoint x: 364, startPoint y: 292, endPoint x: 772, endPoint y: 317, distance: 408.8
click at [772, 317] on h1 "Genuine Kyocera TK-5240C Cyan Toner Cartridge (3,000 Pages) for Kyocera ECOSYS …" at bounding box center [540, 318] width 683 height 61
click at [1359, 122] on icon at bounding box center [1368, 115] width 25 height 22
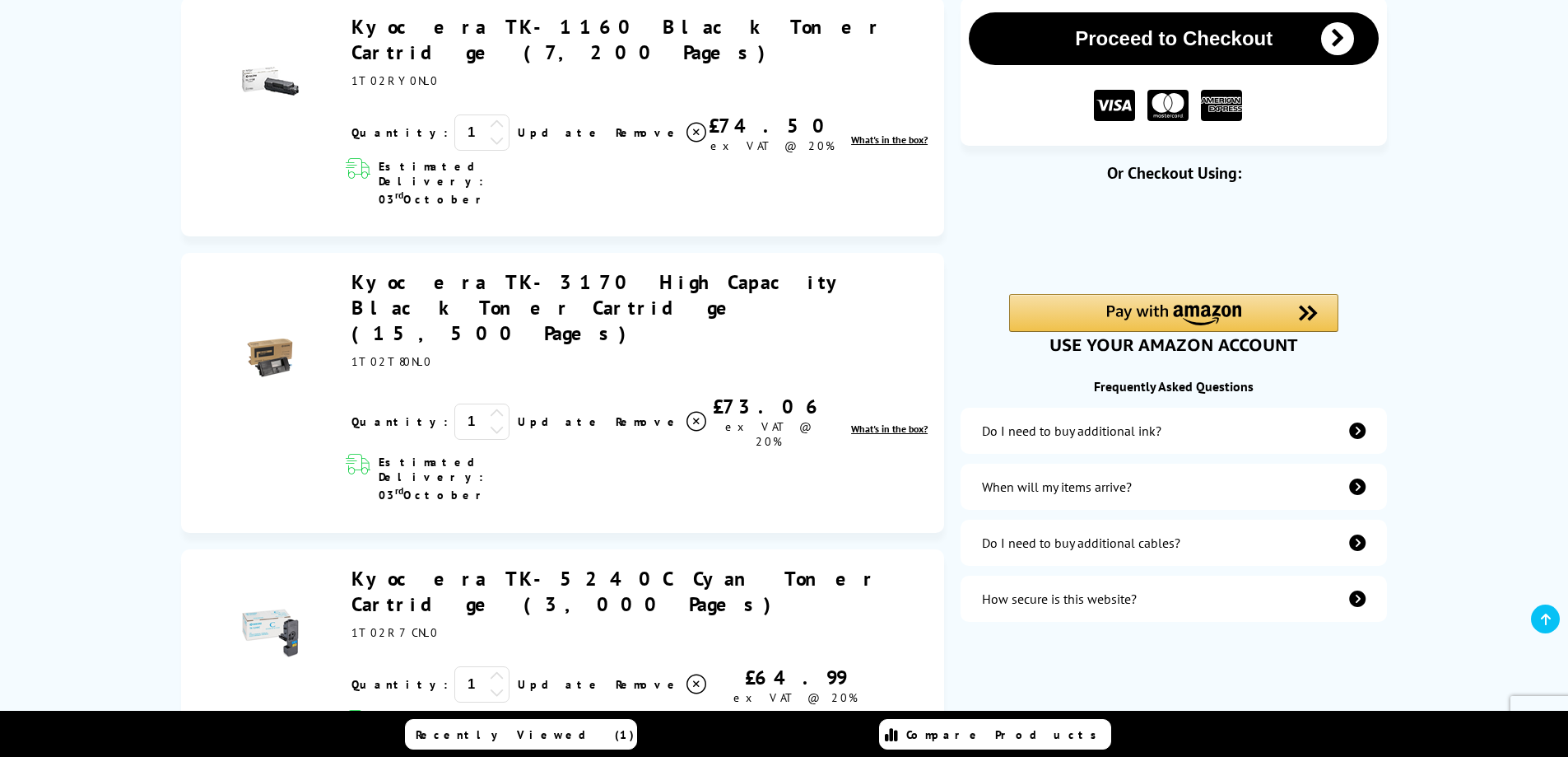
scroll to position [165, 0]
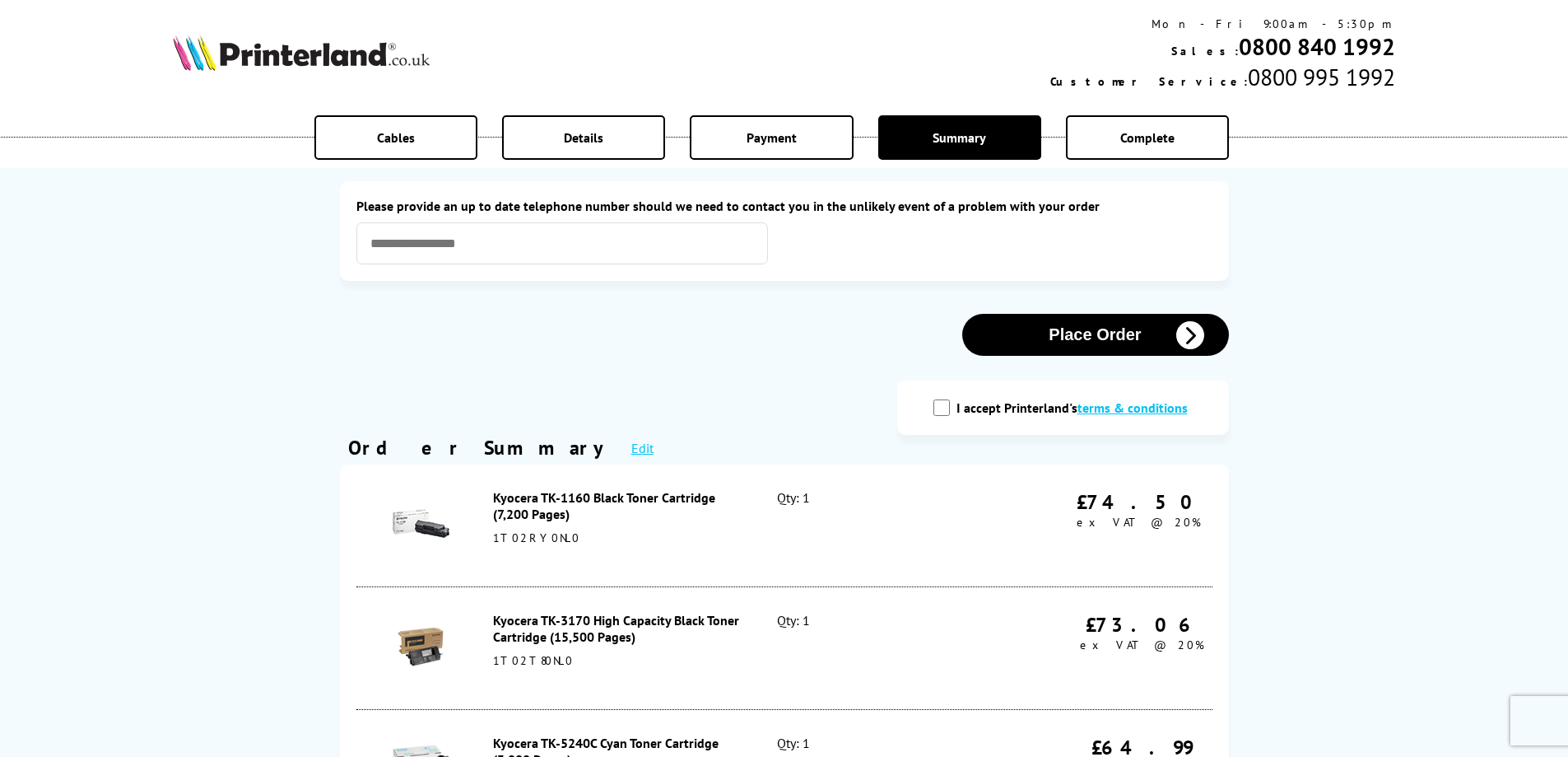
click at [948, 415] on input "I accept Printerland's terms & conditions" at bounding box center [942, 407] width 17 height 17
checkbox input "true"
click at [1066, 350] on button "Place Order" at bounding box center [1096, 334] width 267 height 42
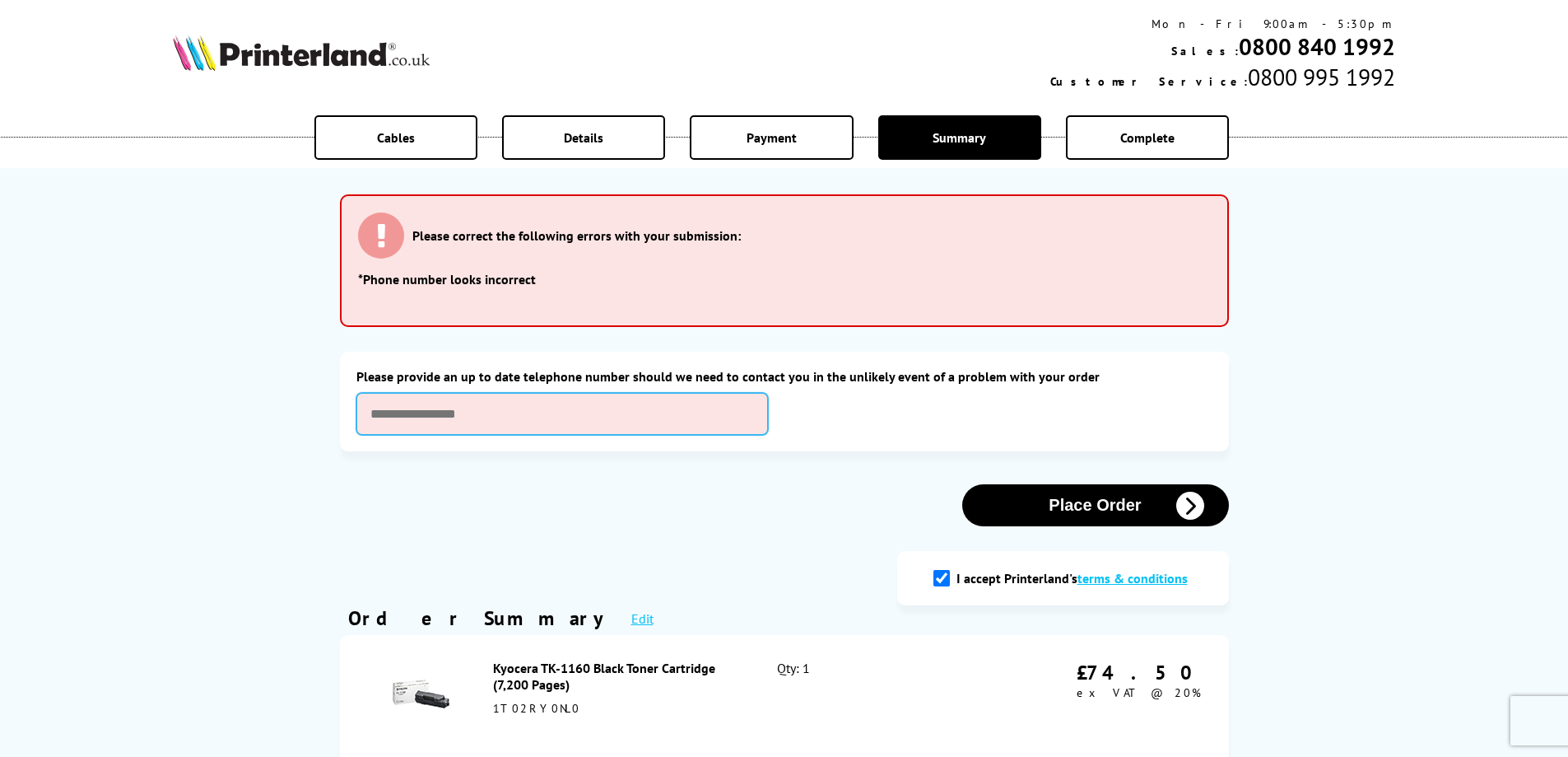
click at [587, 398] on input "text" at bounding box center [563, 414] width 412 height 42
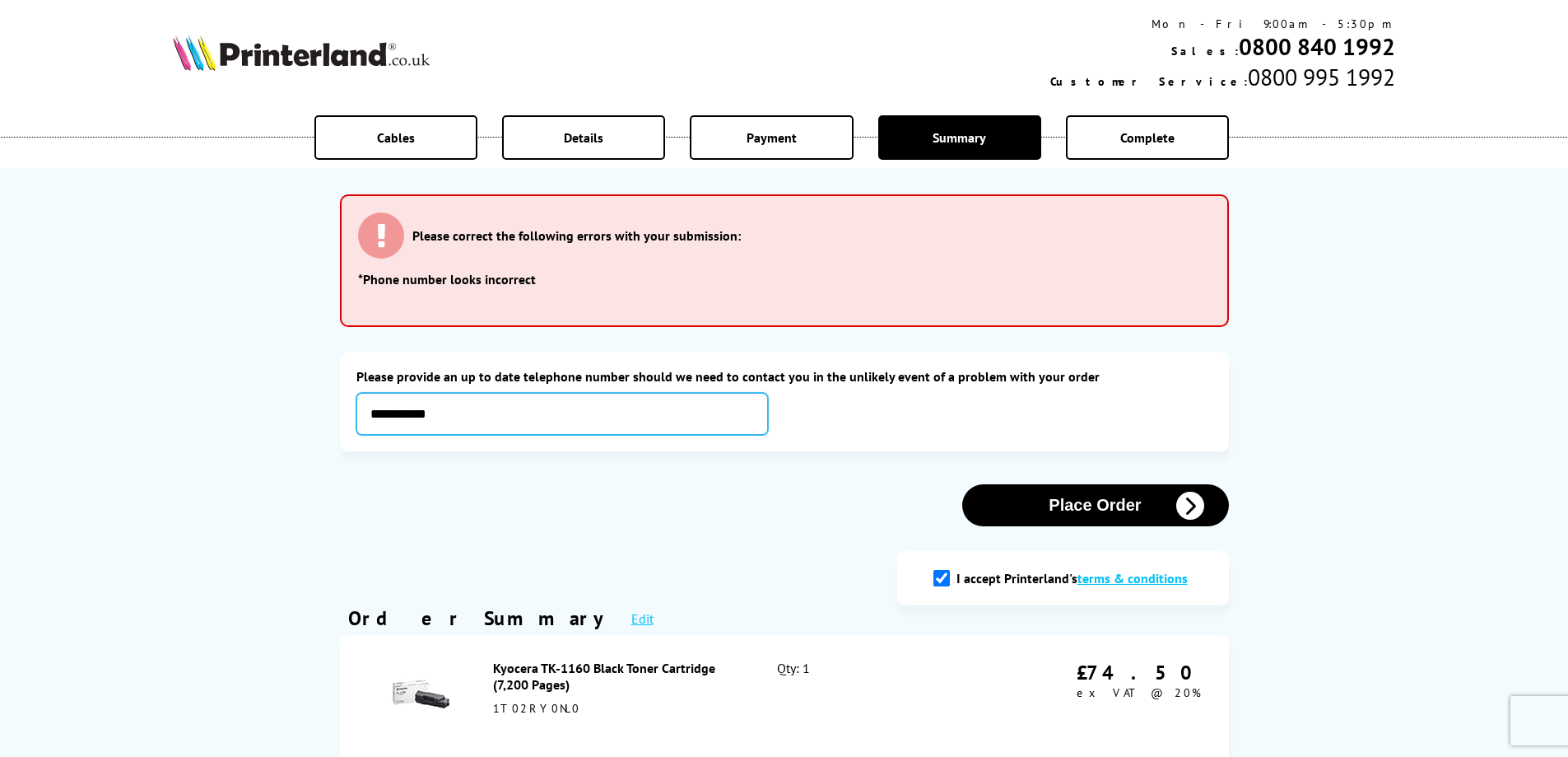
type input "**********"
click at [1037, 496] on button "Place Order" at bounding box center [1096, 505] width 267 height 42
